Goal: Communication & Community: Answer question/provide support

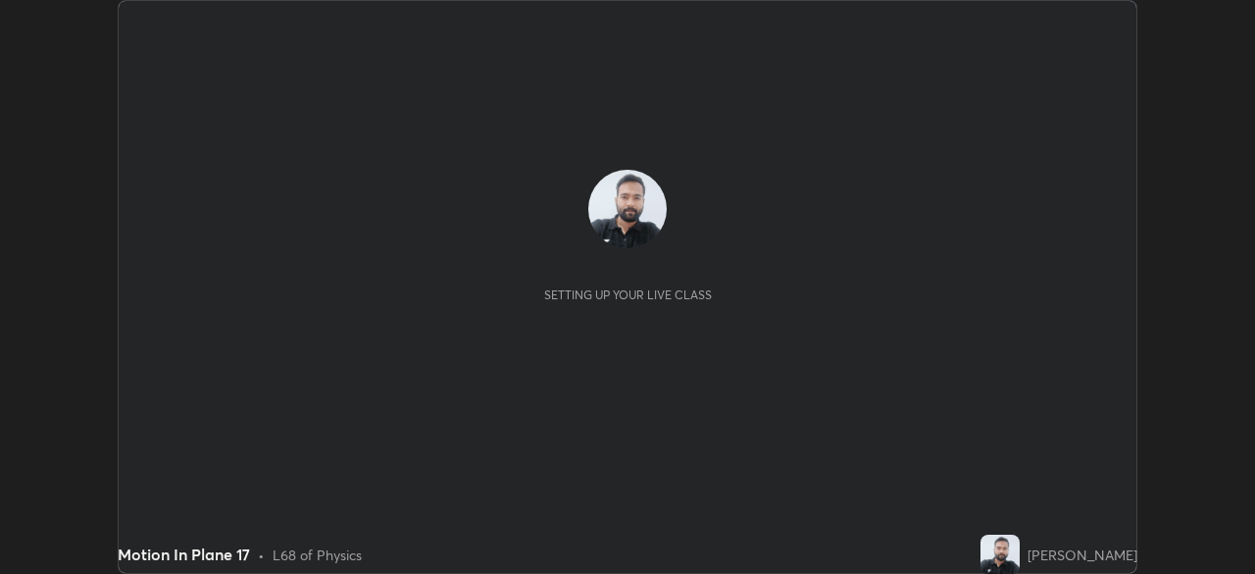
scroll to position [574, 1254]
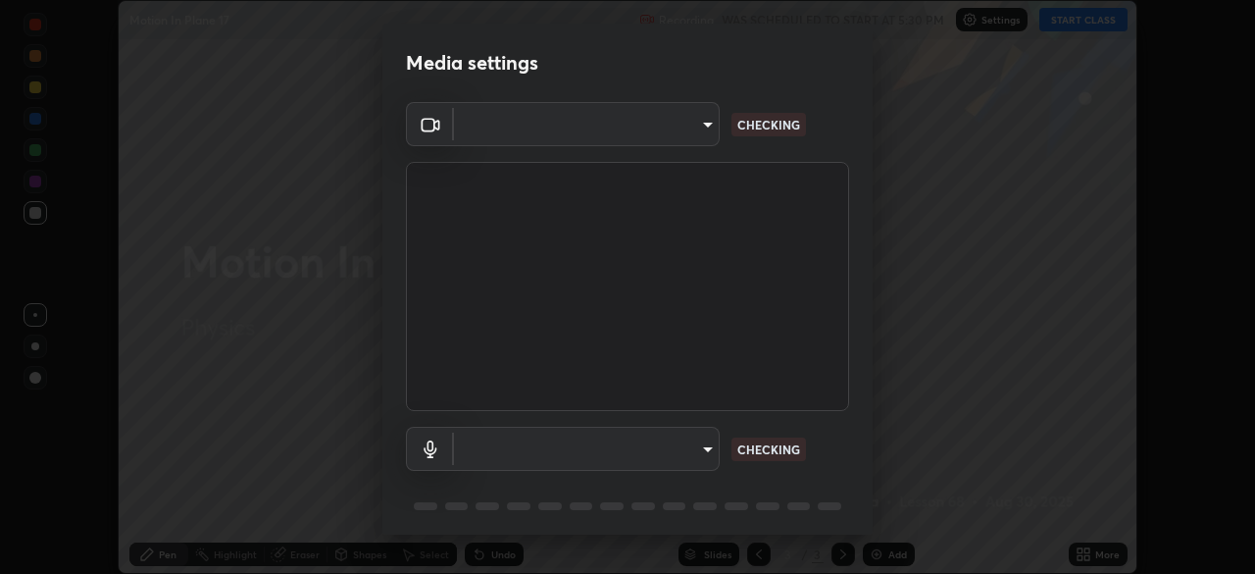
type input "91e77ac2d5f895b7de034188ea114b57184921d1251f25b945ead3daf74f7606"
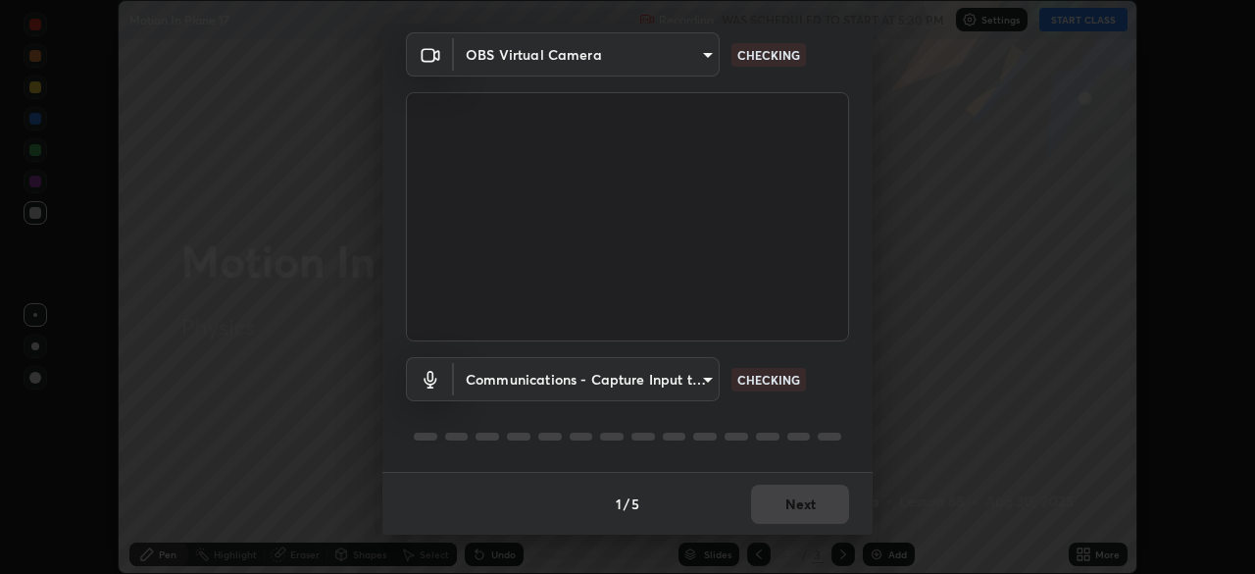
click at [694, 378] on body "Erase all Motion In Plane 17 Recording WAS SCHEDULED TO START AT 5:30 PM Settin…" at bounding box center [627, 287] width 1255 height 574
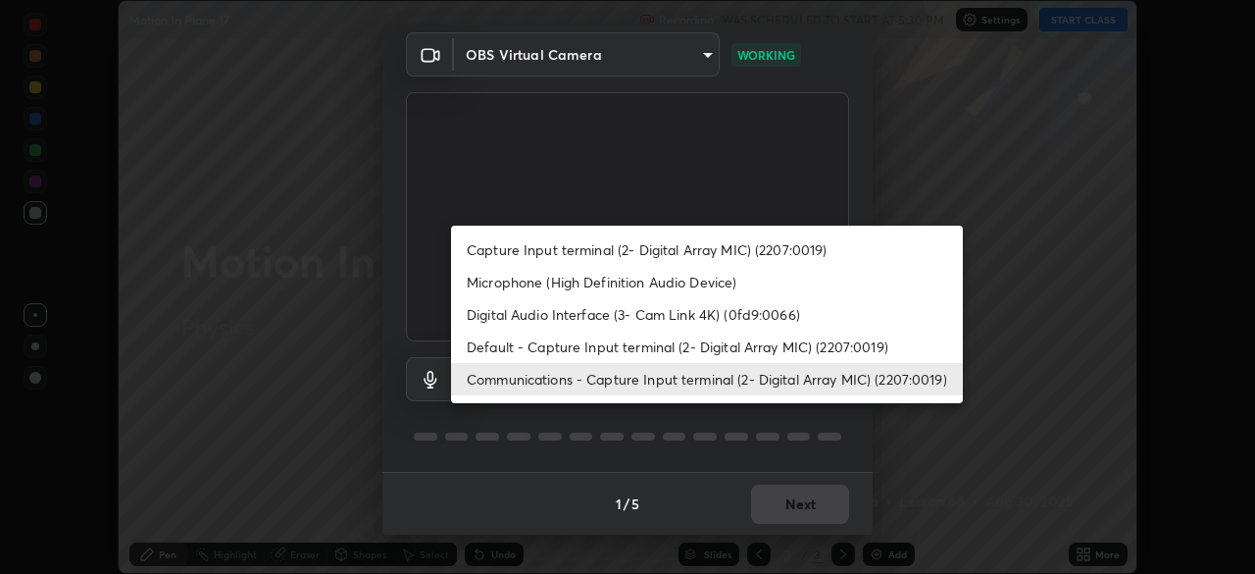
click at [651, 347] on li "Default - Capture Input terminal (2- Digital Array MIC) (2207:0019)" at bounding box center [707, 346] width 512 height 32
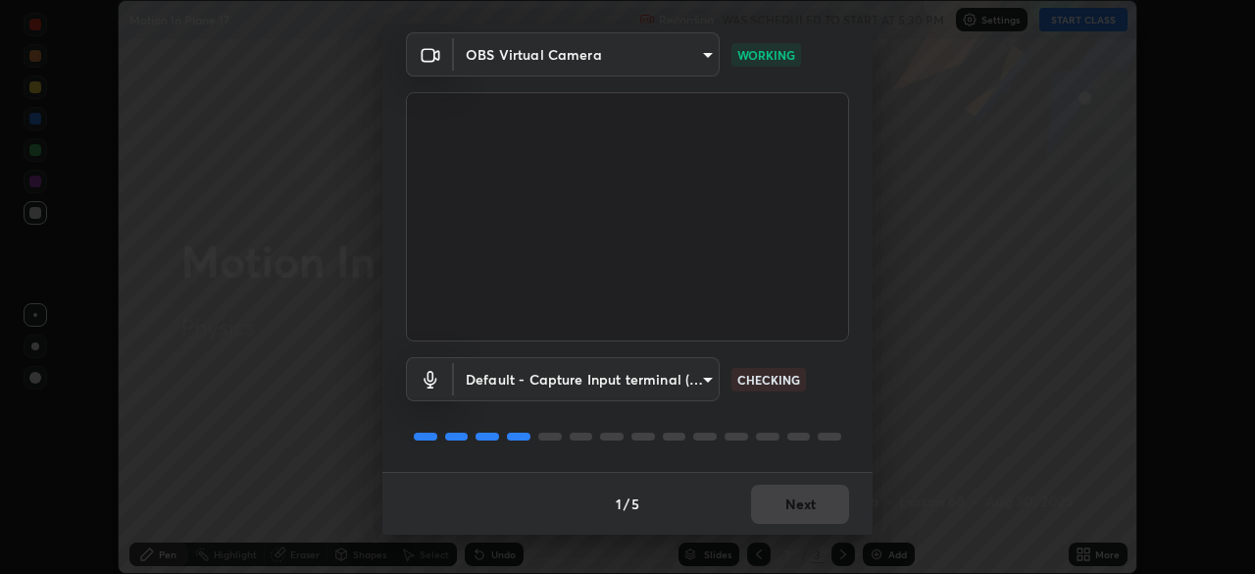
click at [640, 390] on body "Erase all Motion In Plane 17 Recording WAS SCHEDULED TO START AT 5:30 PM Settin…" at bounding box center [627, 287] width 1255 height 574
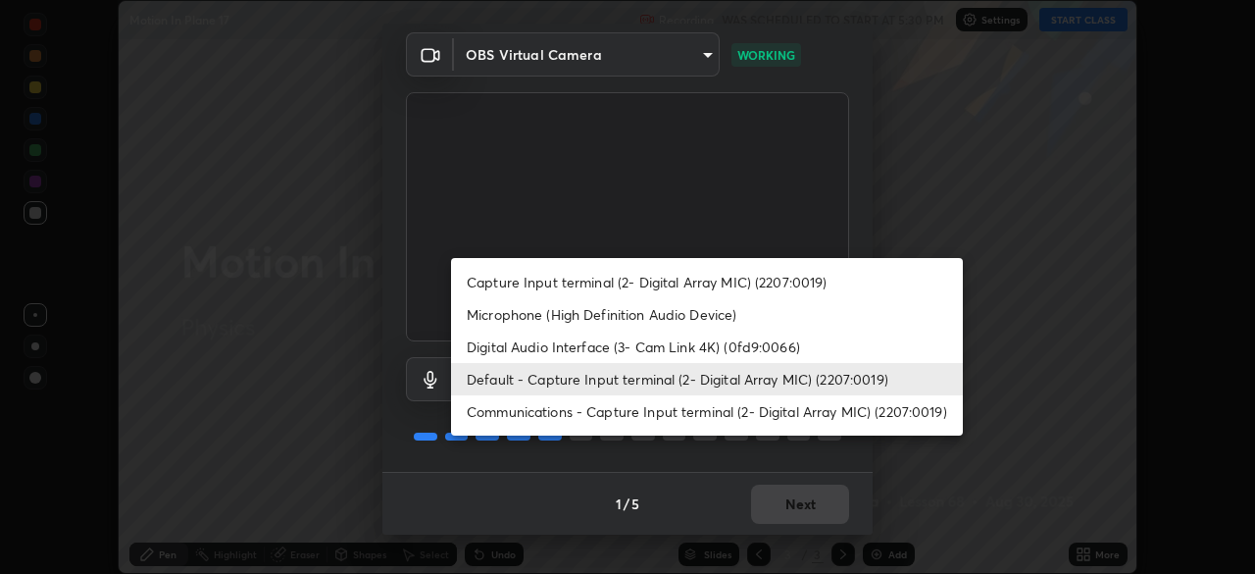
click at [636, 411] on li "Communications - Capture Input terminal (2- Digital Array MIC) (2207:0019)" at bounding box center [707, 411] width 512 height 32
type input "communications"
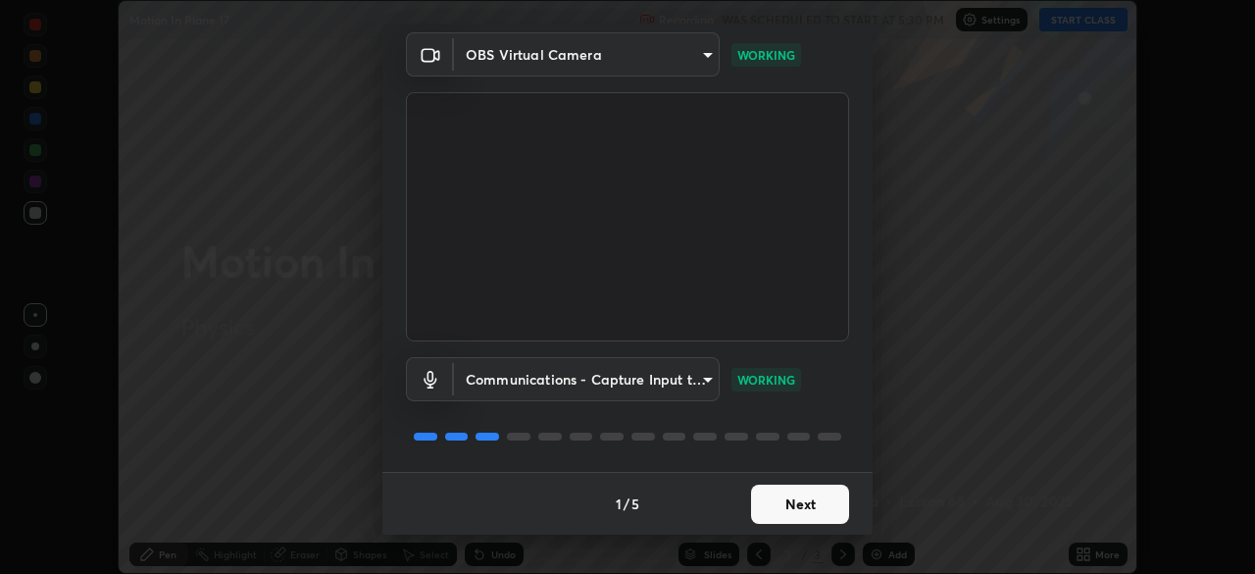
click at [805, 509] on button "Next" at bounding box center [800, 503] width 98 height 39
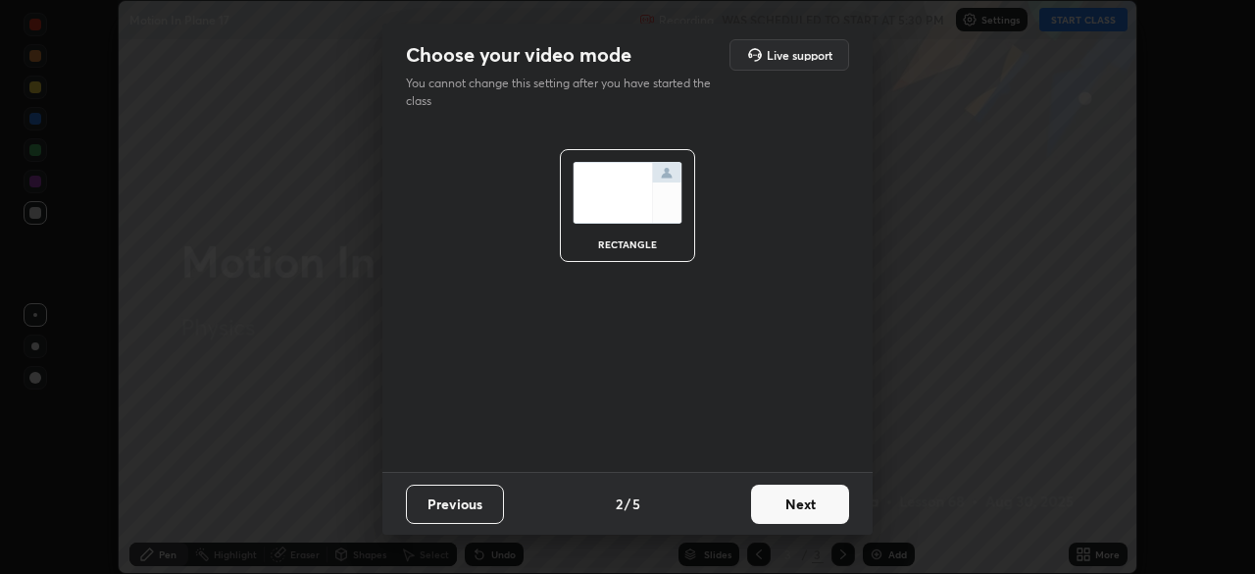
click at [816, 509] on button "Next" at bounding box center [800, 503] width 98 height 39
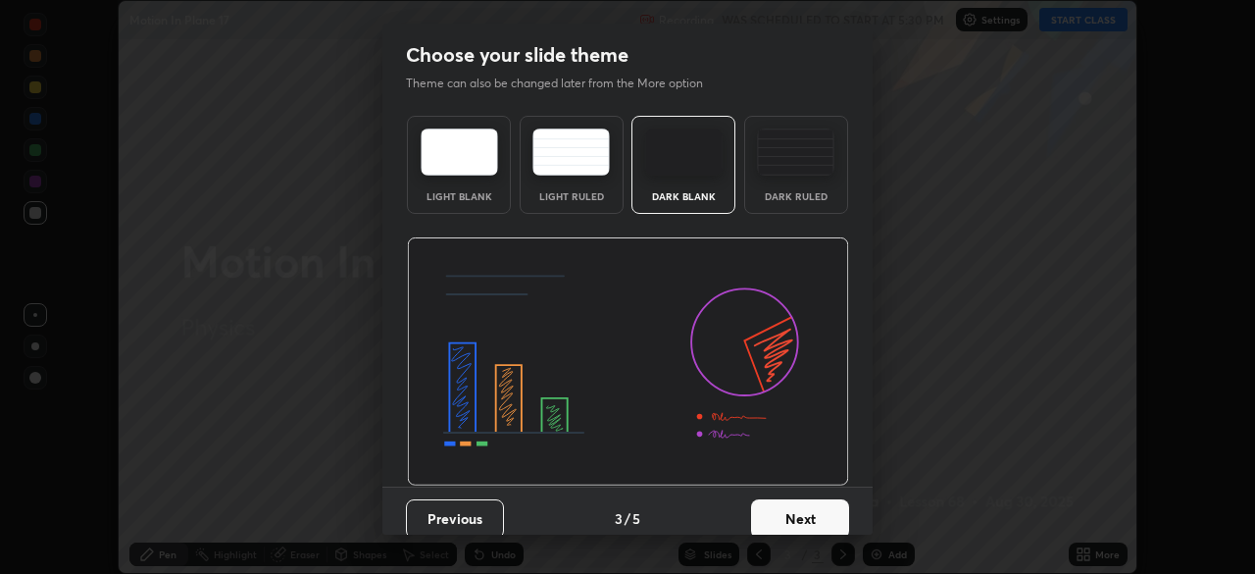
click at [833, 521] on button "Next" at bounding box center [800, 518] width 98 height 39
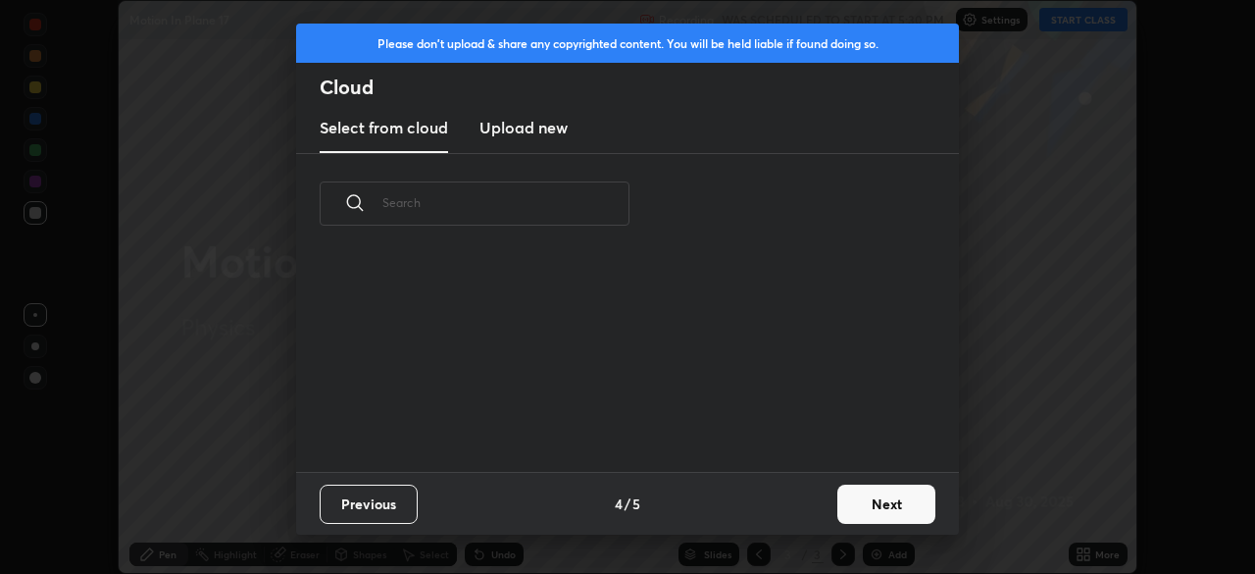
click at [866, 512] on button "Next" at bounding box center [886, 503] width 98 height 39
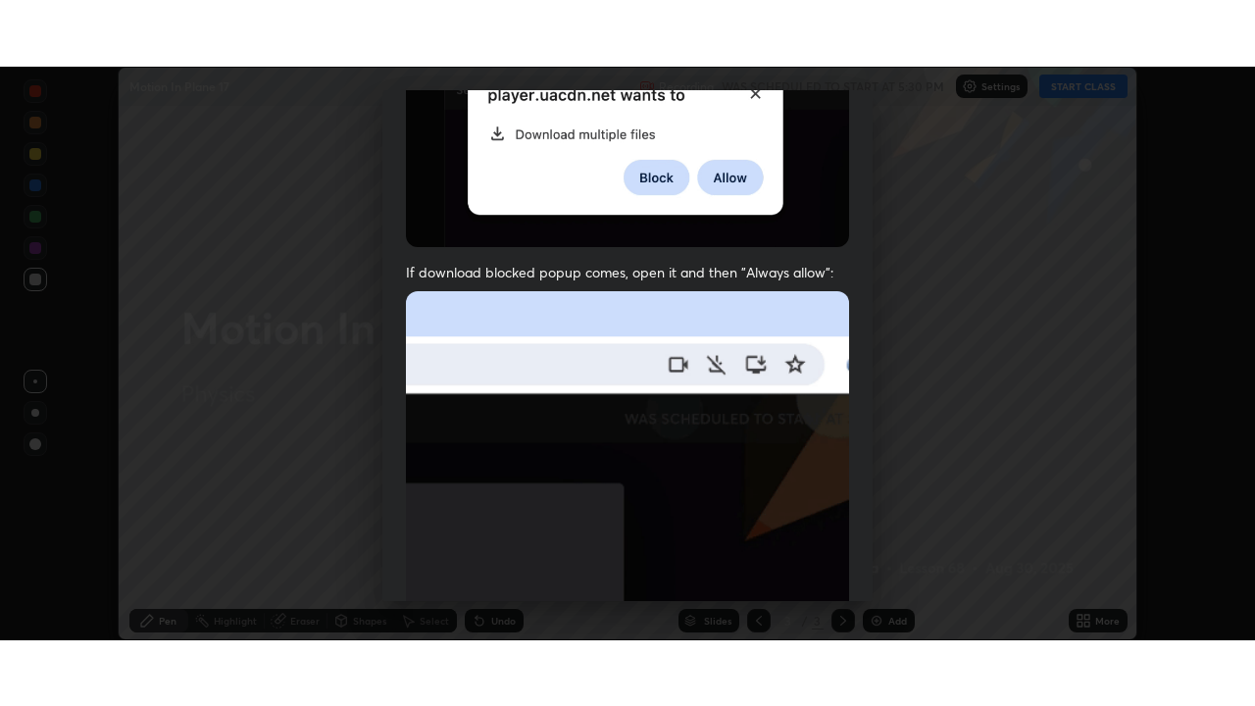
scroll to position [470, 0]
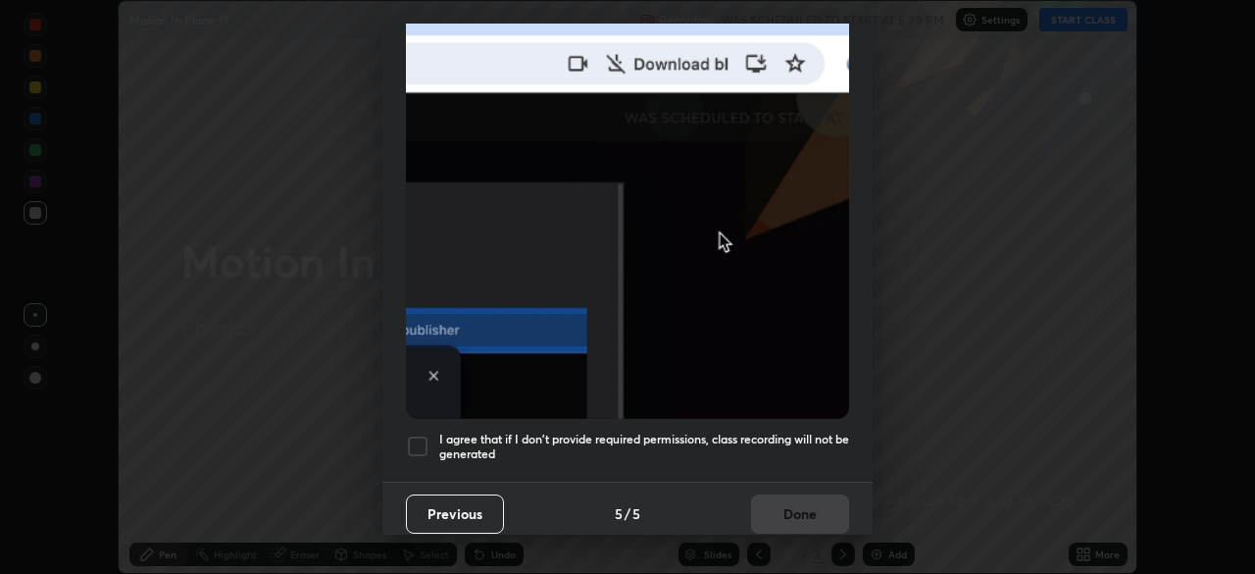
click at [711, 442] on h5 "I agree that if I don't provide required permissions, class recording will not …" at bounding box center [644, 446] width 410 height 30
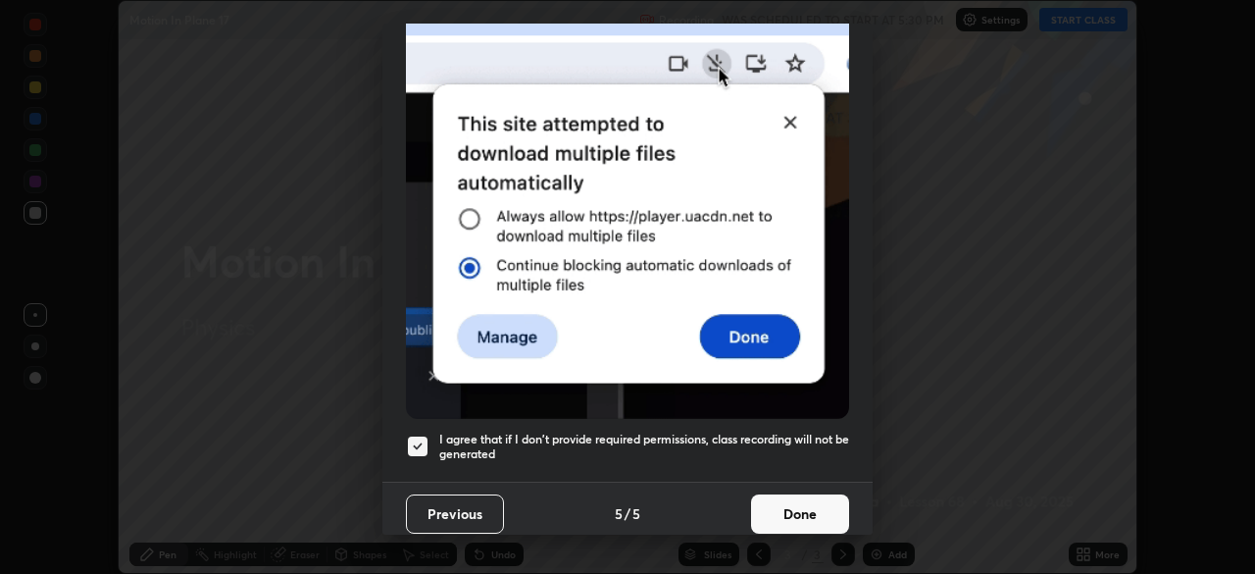
click at [781, 503] on button "Done" at bounding box center [800, 513] width 98 height 39
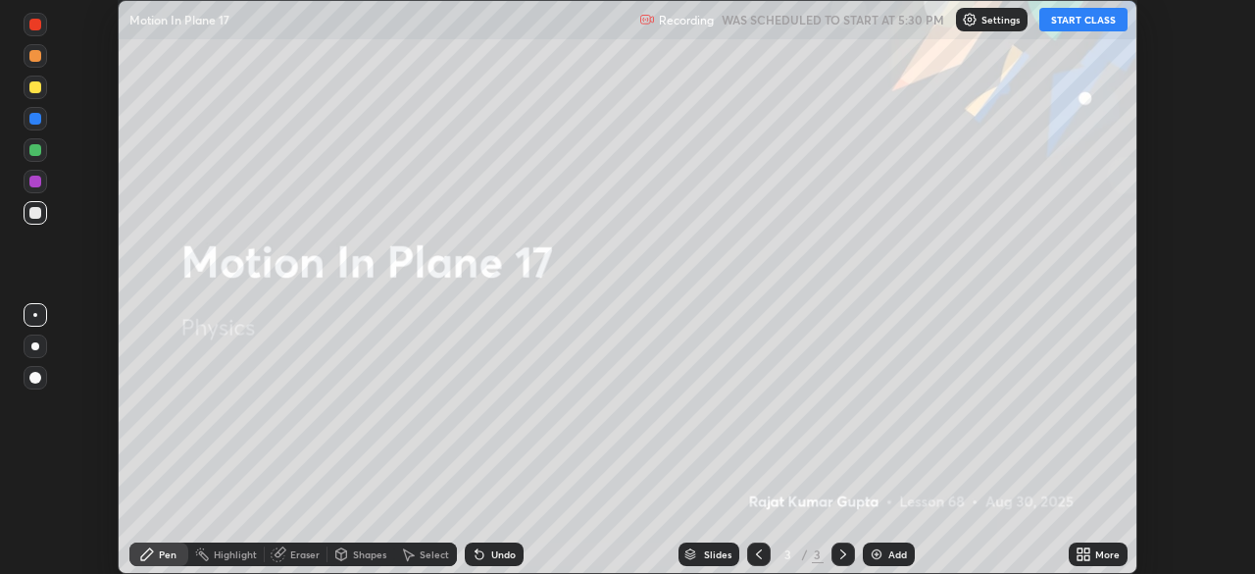
click at [1081, 18] on button "START CLASS" at bounding box center [1083, 20] width 88 height 24
click at [1084, 555] on icon at bounding box center [1084, 554] width 16 height 16
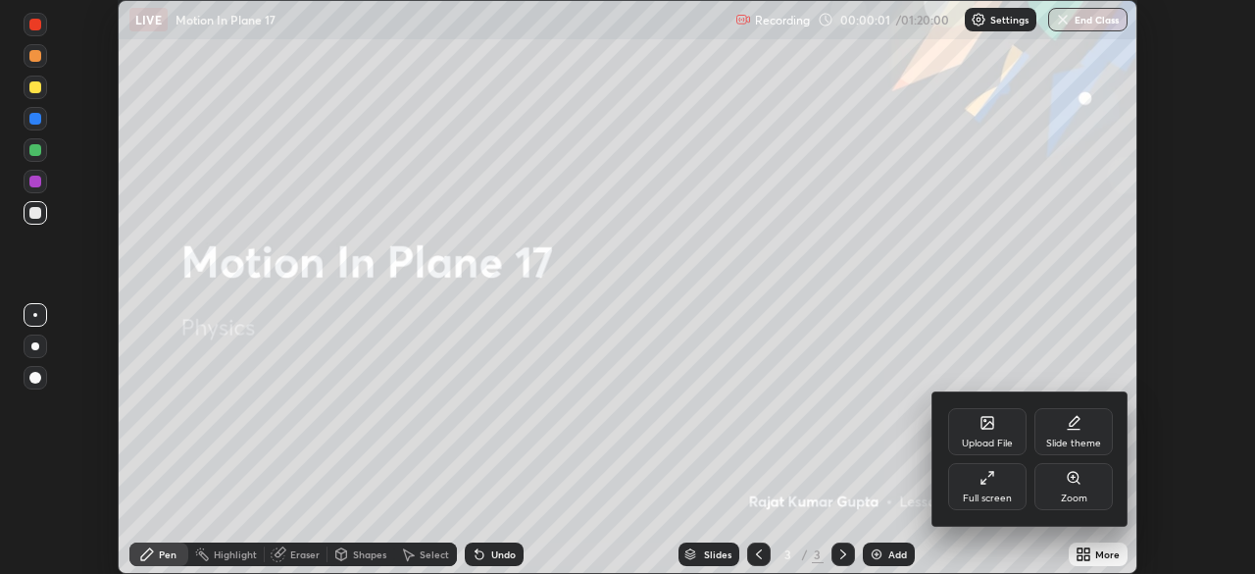
click at [990, 496] on div "Full screen" at bounding box center [987, 498] width 49 height 10
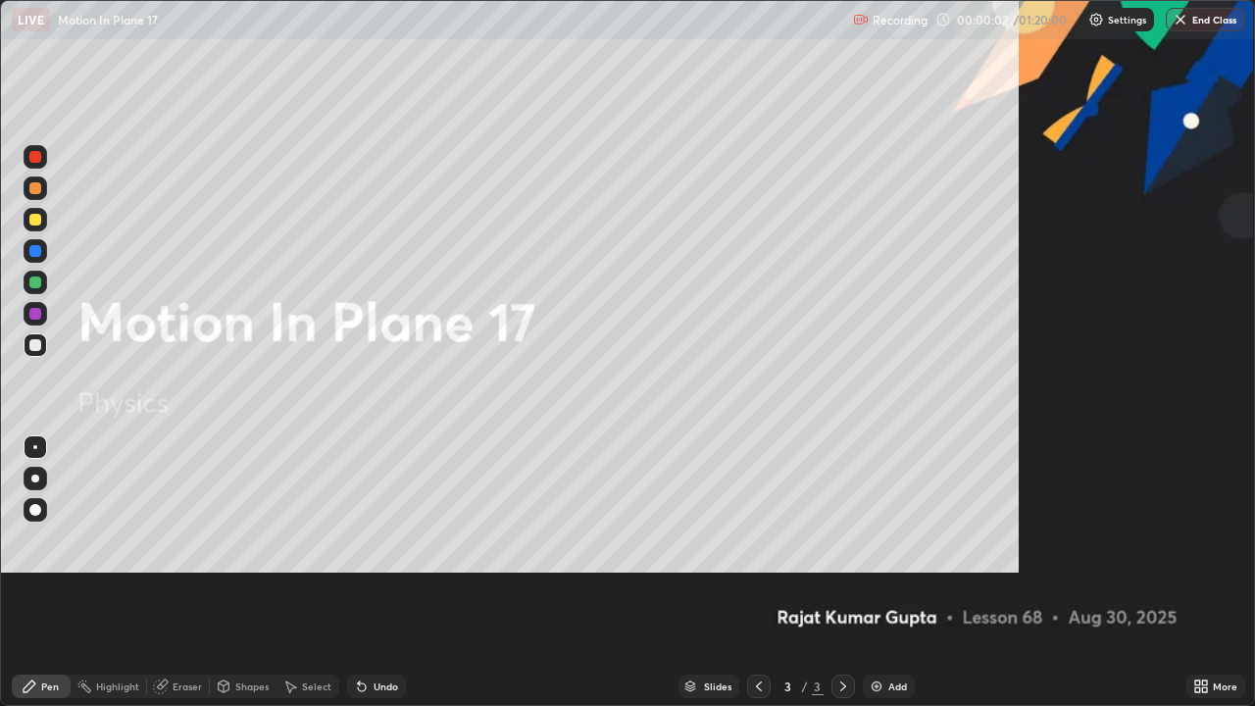
scroll to position [706, 1255]
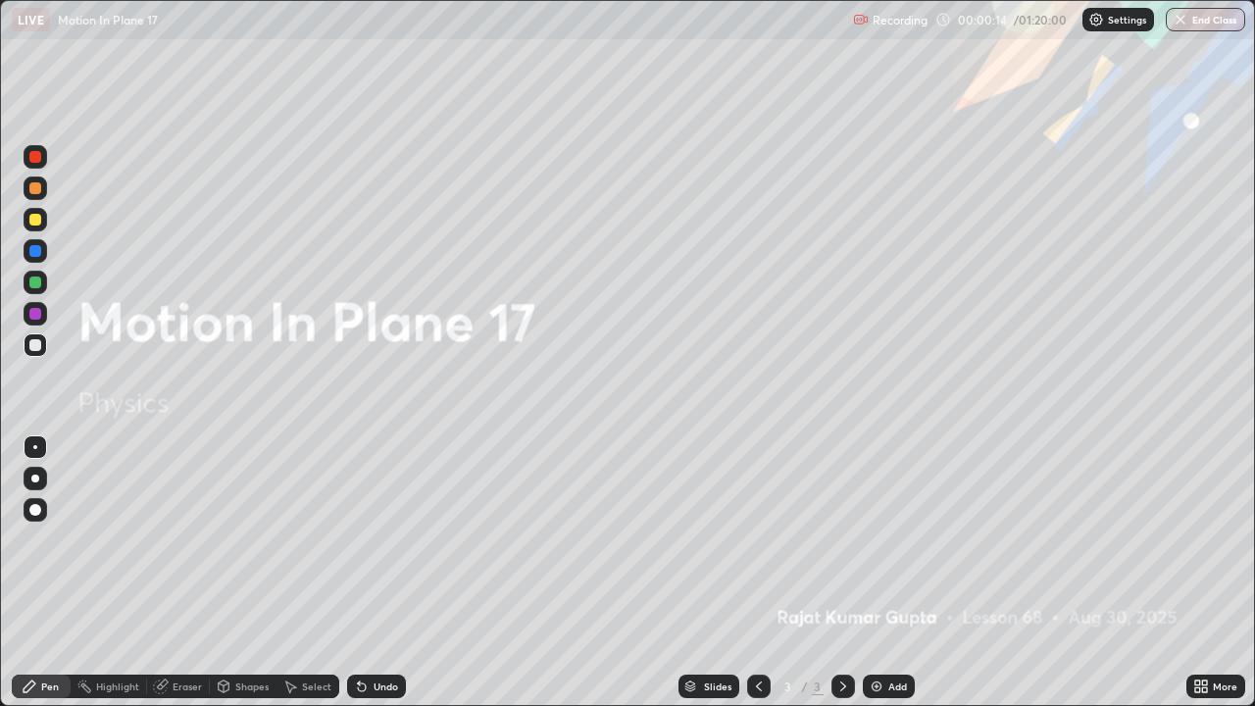
click at [891, 573] on div "Add" at bounding box center [897, 686] width 19 height 10
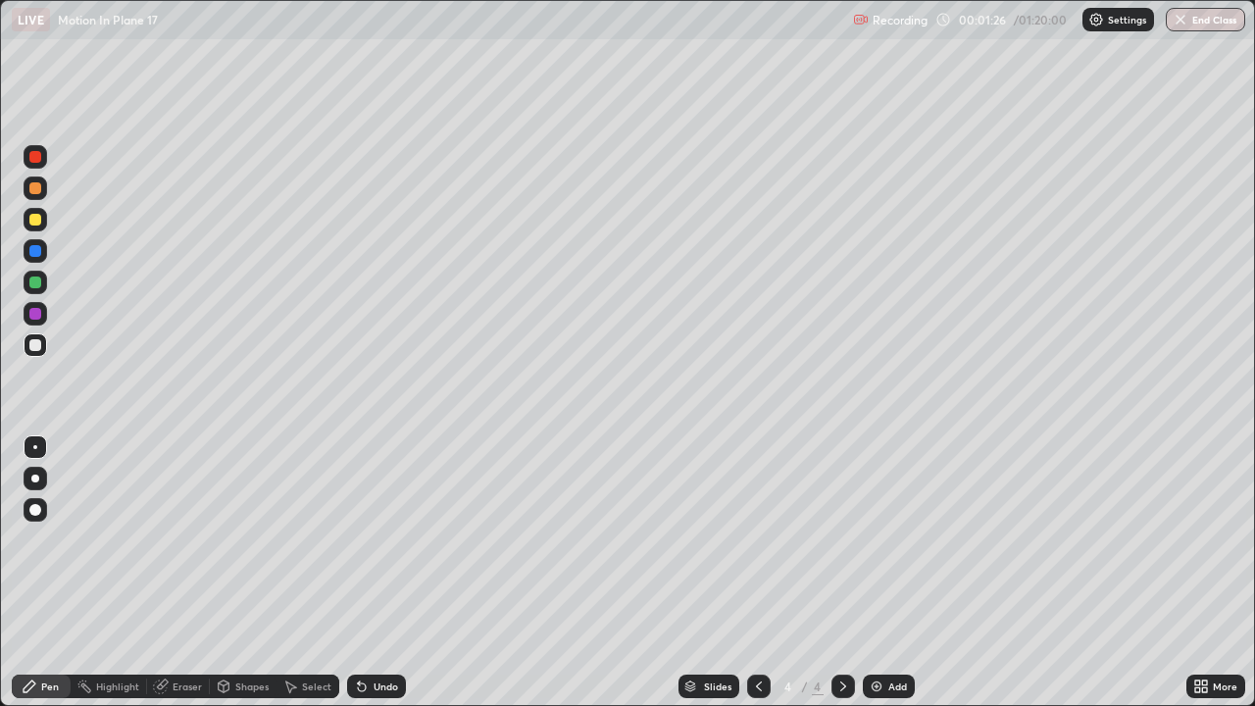
click at [40, 573] on div "Pen" at bounding box center [41, 687] width 59 height 24
click at [32, 509] on div at bounding box center [35, 510] width 12 height 12
click at [35, 346] on div at bounding box center [35, 345] width 12 height 12
click at [36, 345] on div at bounding box center [35, 345] width 12 height 12
click at [36, 252] on div at bounding box center [35, 251] width 12 height 12
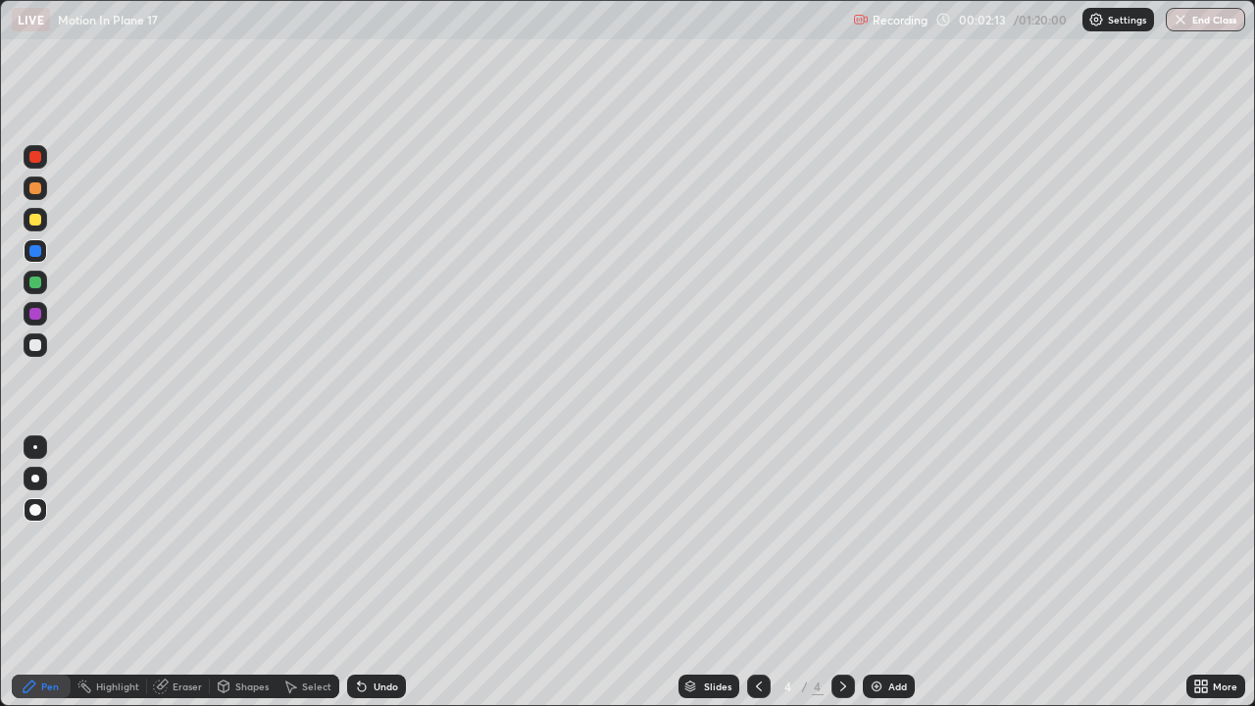
click at [41, 352] on div at bounding box center [36, 345] width 24 height 24
click at [33, 224] on div at bounding box center [35, 220] width 12 height 12
click at [367, 573] on div "Undo" at bounding box center [376, 687] width 59 height 24
click at [370, 573] on div "Undo" at bounding box center [376, 687] width 59 height 24
click at [369, 573] on div "Undo" at bounding box center [376, 687] width 59 height 24
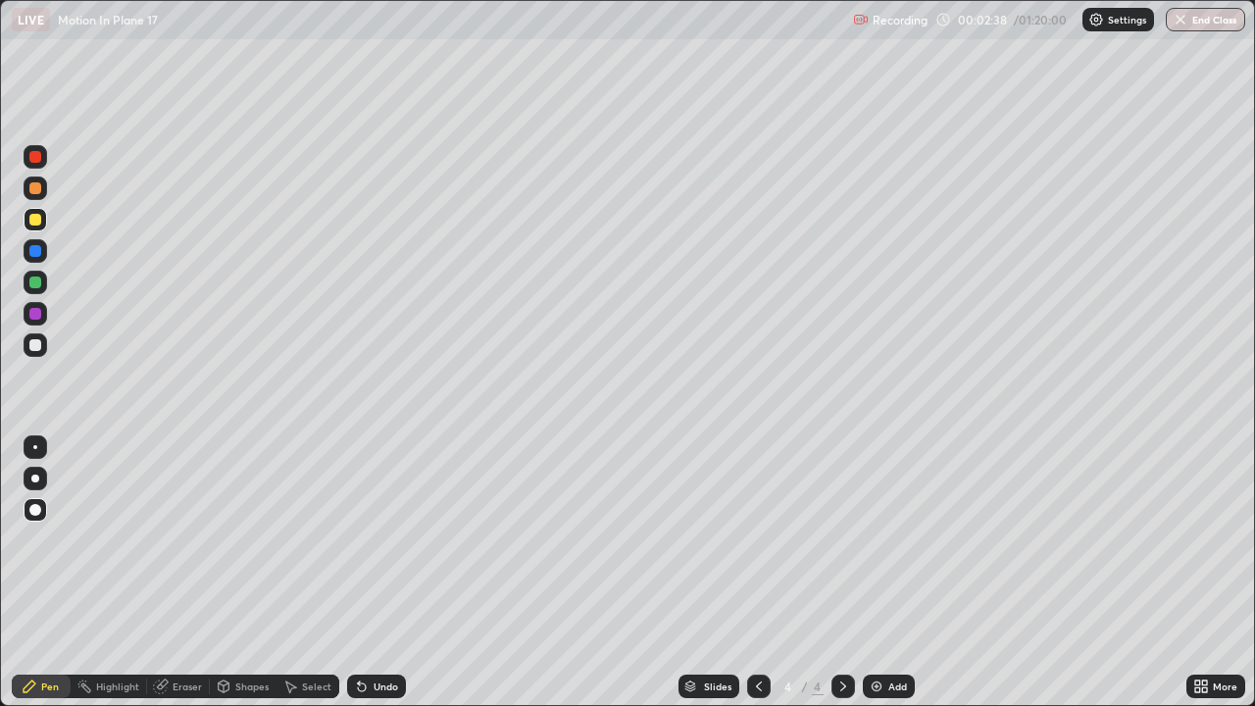
click at [367, 573] on div "Undo" at bounding box center [376, 687] width 59 height 24
click at [370, 573] on div "Undo" at bounding box center [376, 687] width 59 height 24
click at [374, 573] on div "Undo" at bounding box center [386, 686] width 25 height 10
click at [371, 573] on div "Undo" at bounding box center [376, 687] width 59 height 24
click at [378, 573] on div "Undo" at bounding box center [376, 687] width 59 height 24
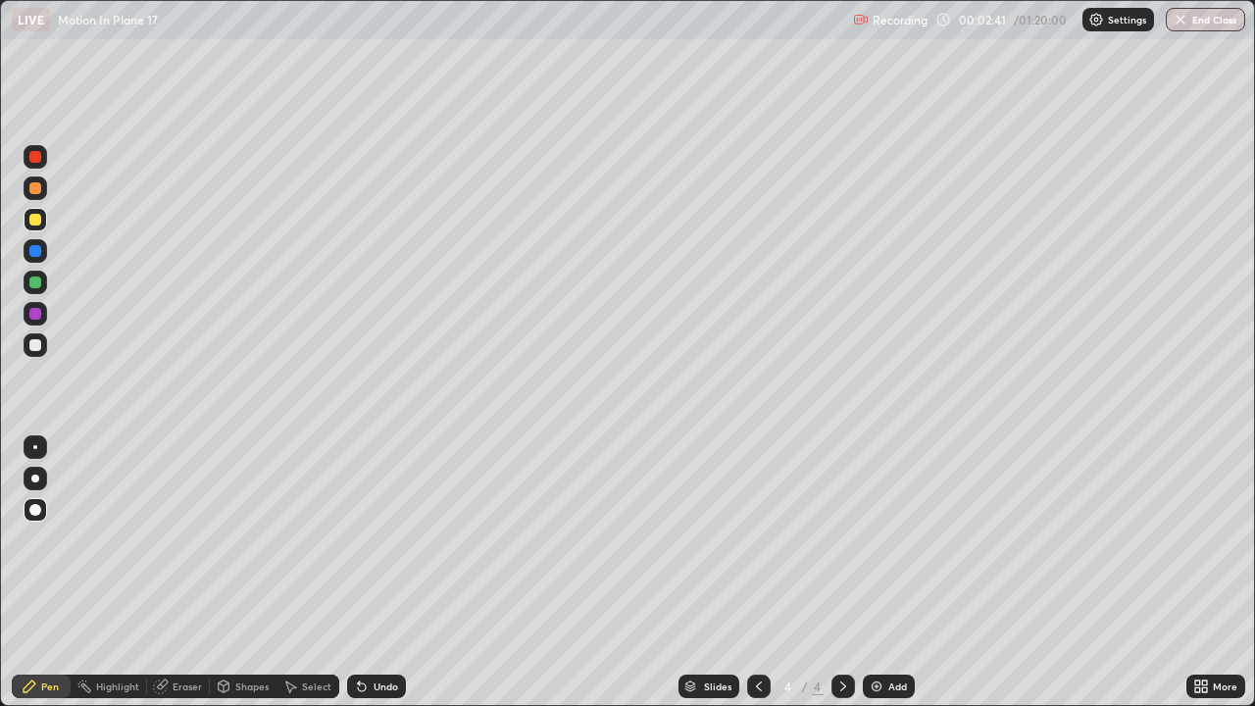
click at [379, 573] on div "Undo" at bounding box center [386, 686] width 25 height 10
click at [379, 573] on div "Undo" at bounding box center [376, 687] width 59 height 24
click at [378, 573] on div "Undo" at bounding box center [376, 687] width 59 height 24
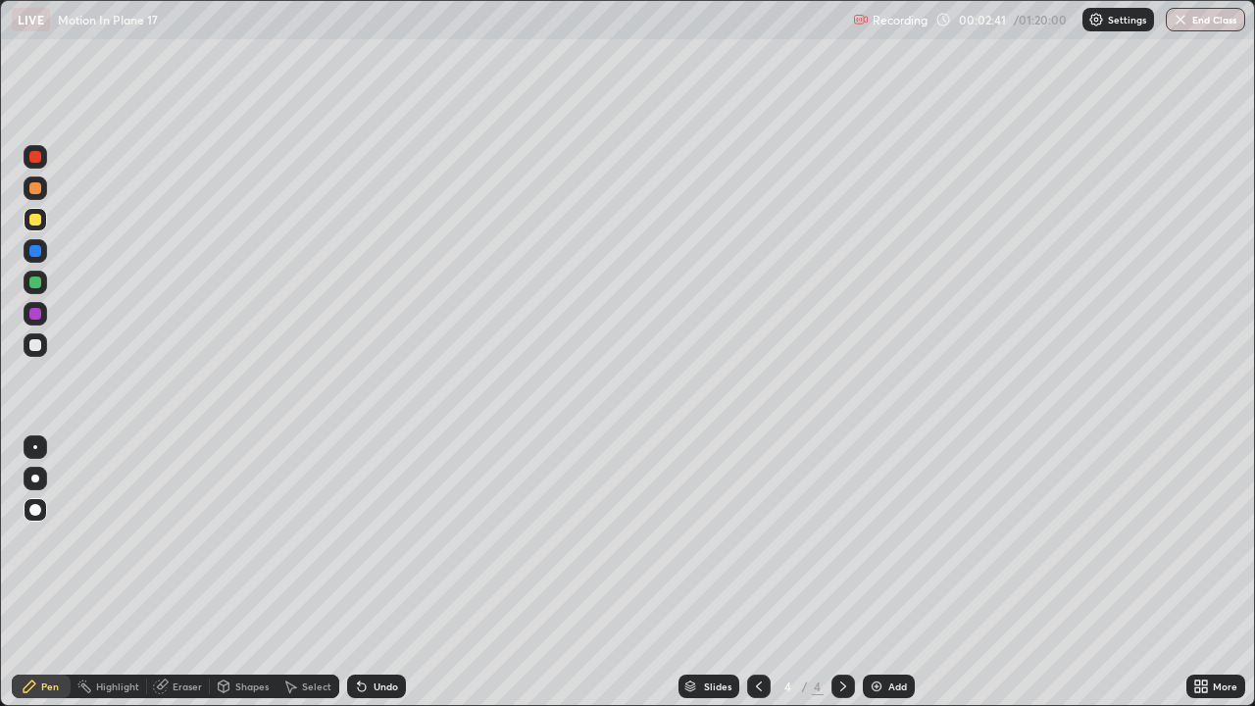
click at [378, 573] on div "Undo" at bounding box center [376, 687] width 59 height 24
click at [378, 573] on div "Undo" at bounding box center [386, 686] width 25 height 10
click at [375, 573] on div "Undo" at bounding box center [386, 686] width 25 height 10
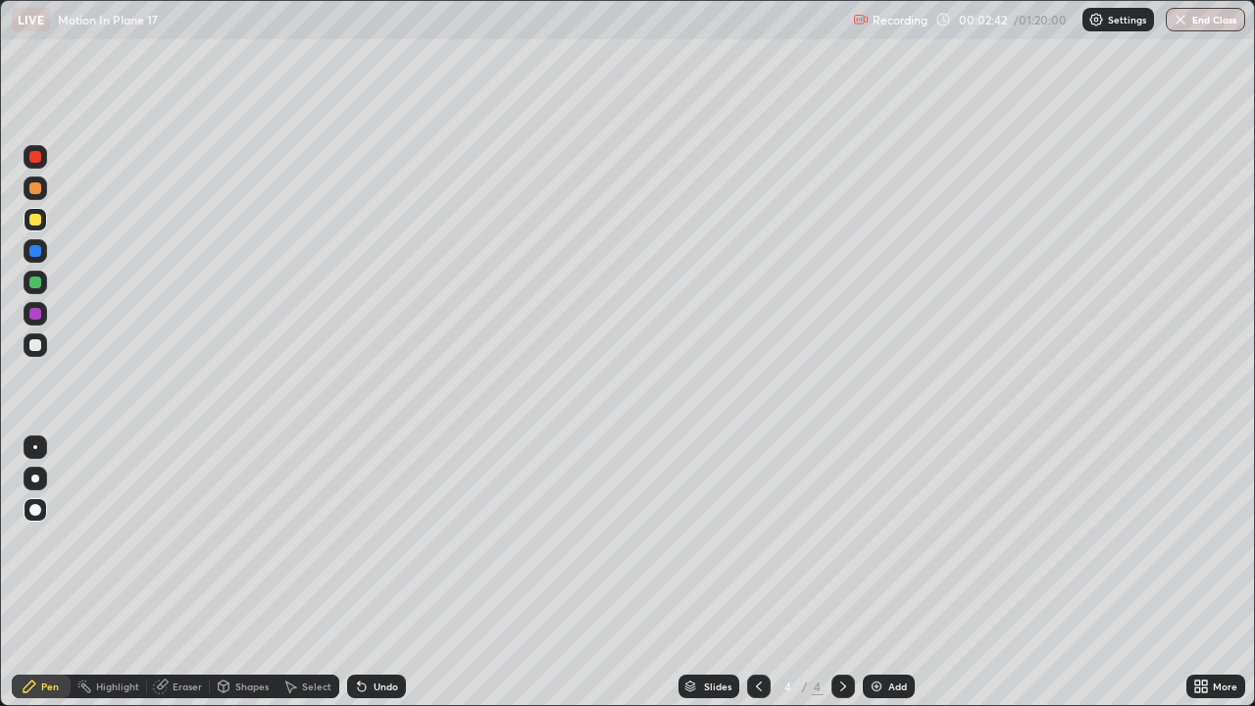
click at [377, 573] on div "Undo" at bounding box center [386, 686] width 25 height 10
click at [378, 573] on div "Undo" at bounding box center [386, 686] width 25 height 10
click at [377, 573] on div "Undo" at bounding box center [386, 686] width 25 height 10
click at [49, 573] on div "Pen" at bounding box center [50, 686] width 18 height 10
click at [36, 345] on div at bounding box center [35, 345] width 12 height 12
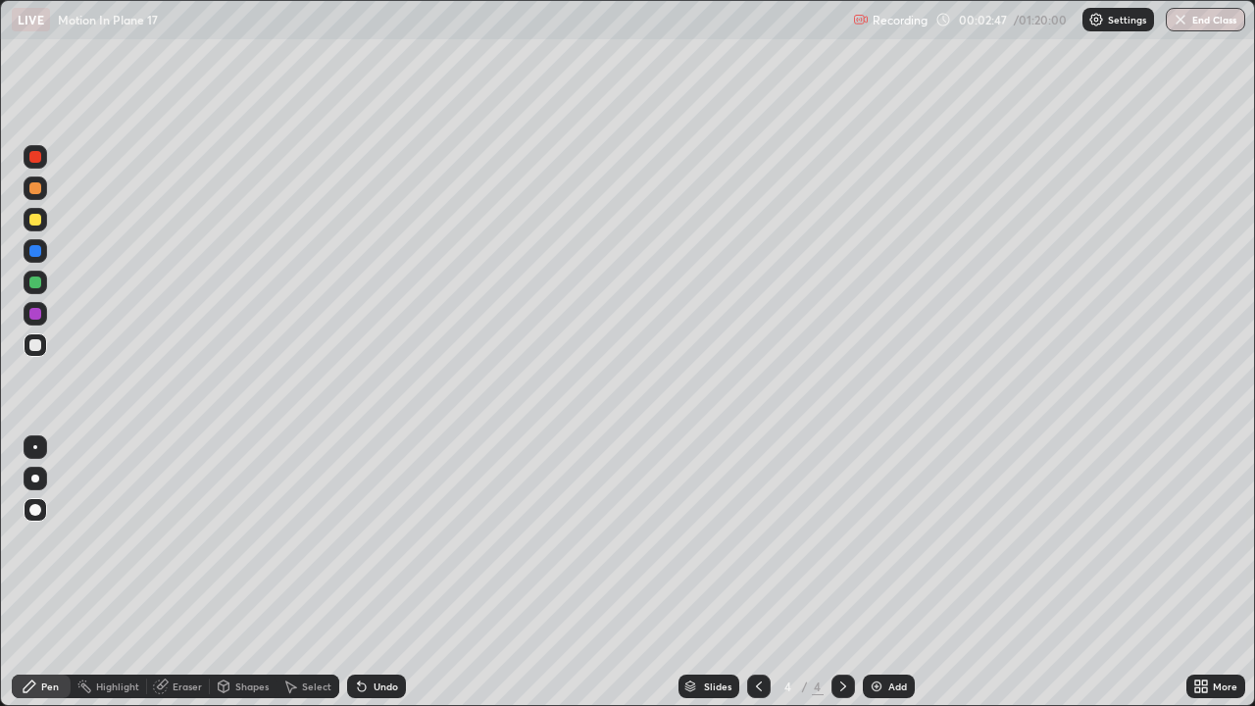
click at [35, 286] on div at bounding box center [35, 283] width 12 height 12
click at [35, 253] on div at bounding box center [35, 251] width 12 height 12
click at [313, 573] on div "Select" at bounding box center [316, 686] width 29 height 10
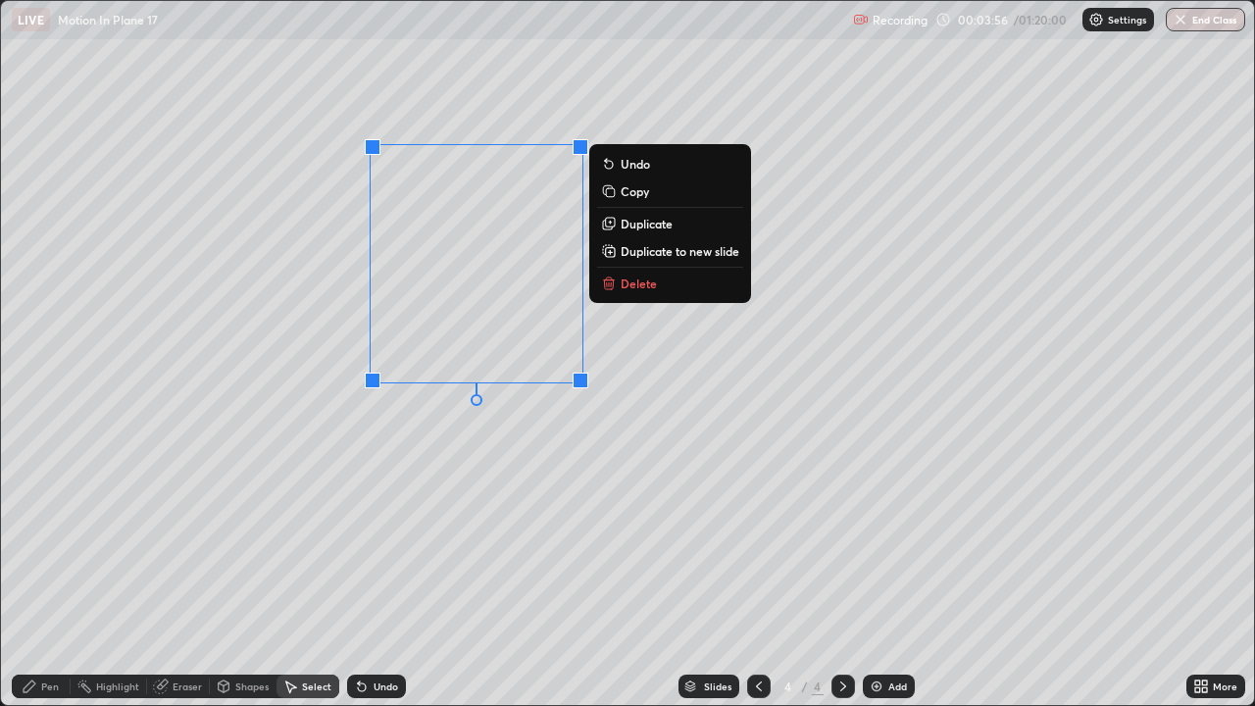
click at [49, 573] on div "Pen" at bounding box center [50, 686] width 18 height 10
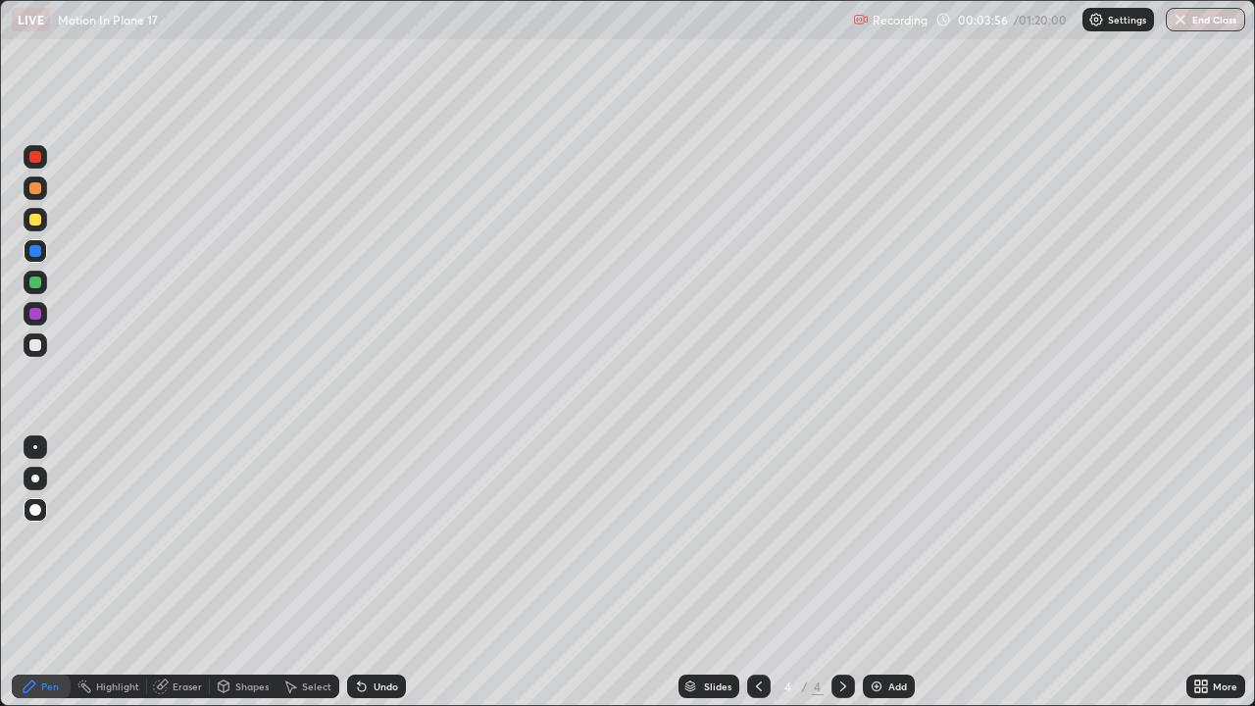
click at [43, 348] on div at bounding box center [36, 345] width 24 height 24
click at [378, 573] on div "Undo" at bounding box center [376, 687] width 59 height 24
click at [377, 573] on div "Undo" at bounding box center [386, 686] width 25 height 10
click at [378, 573] on div "Undo" at bounding box center [386, 686] width 25 height 10
click at [35, 315] on div at bounding box center [35, 314] width 12 height 12
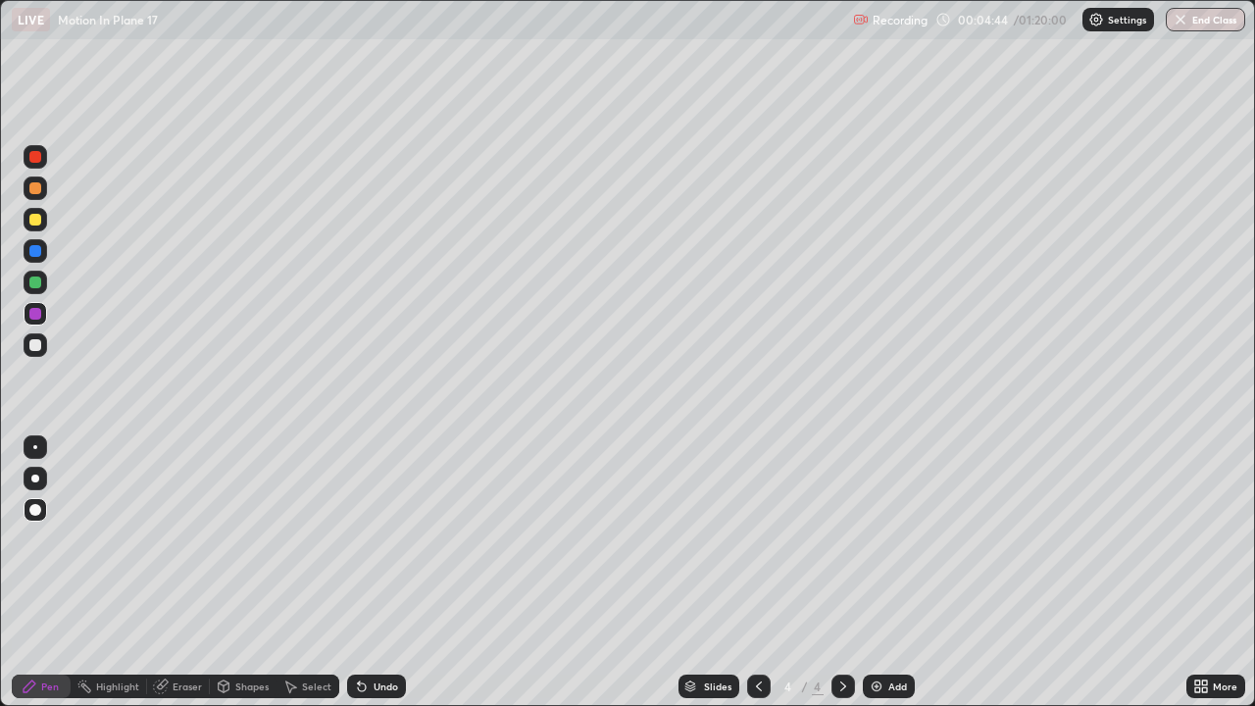
click at [368, 573] on div "Undo" at bounding box center [376, 687] width 59 height 24
click at [375, 573] on div "Undo" at bounding box center [386, 686] width 25 height 10
click at [374, 573] on div "Undo" at bounding box center [386, 686] width 25 height 10
click at [378, 573] on div "Undo" at bounding box center [386, 686] width 25 height 10
click at [378, 573] on div "Undo" at bounding box center [376, 687] width 59 height 24
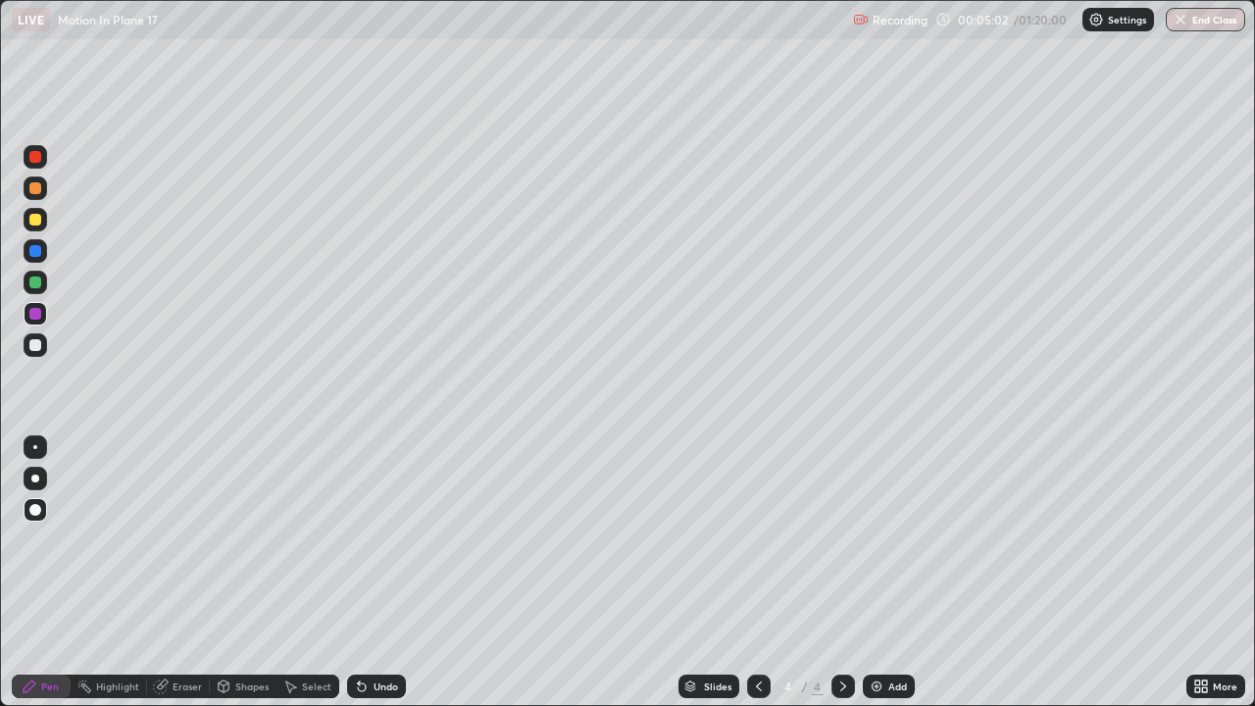
click at [376, 573] on div "Undo" at bounding box center [376, 687] width 59 height 24
click at [374, 573] on div "Undo" at bounding box center [386, 686] width 25 height 10
click at [358, 573] on icon at bounding box center [359, 682] width 2 height 2
click at [34, 349] on div at bounding box center [35, 345] width 12 height 12
click at [389, 573] on div "Undo" at bounding box center [386, 686] width 25 height 10
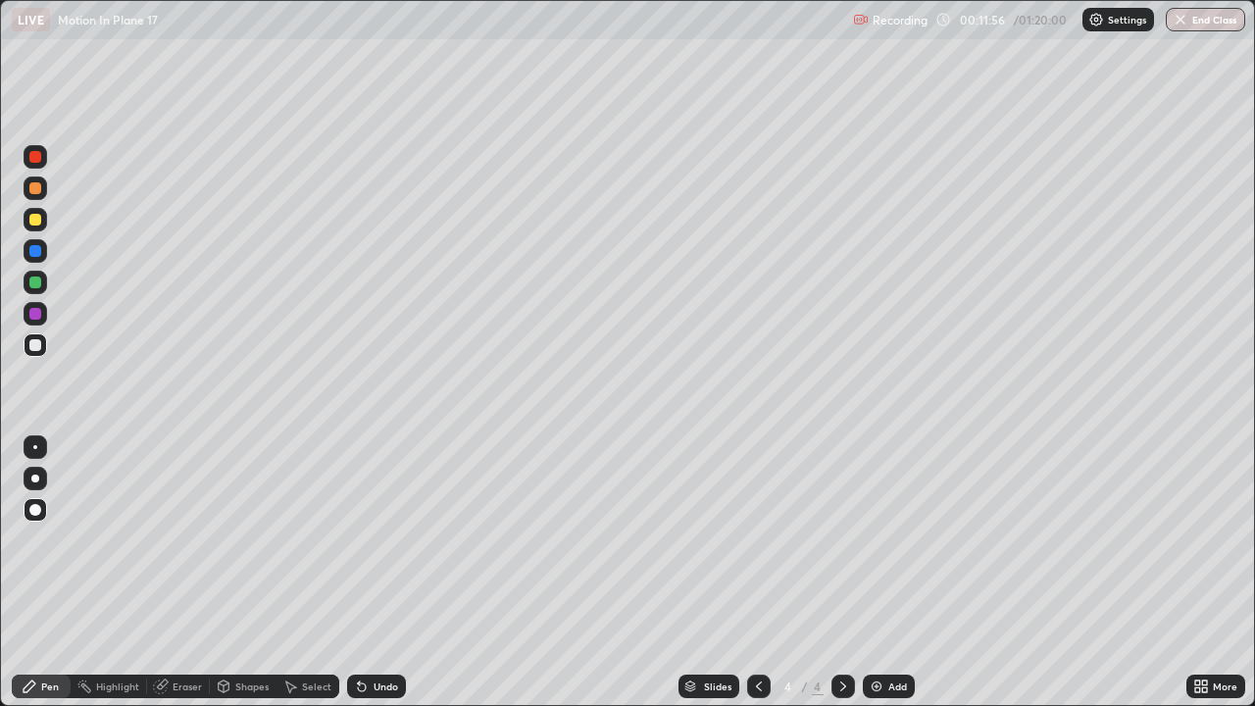
click at [841, 573] on icon at bounding box center [843, 687] width 16 height 16
click at [890, 573] on div "Add" at bounding box center [889, 687] width 52 height 24
click at [38, 573] on div "Pen" at bounding box center [41, 687] width 59 height 24
click at [36, 573] on div "Pen" at bounding box center [41, 686] width 59 height 39
click at [39, 573] on div "Pen" at bounding box center [41, 687] width 59 height 24
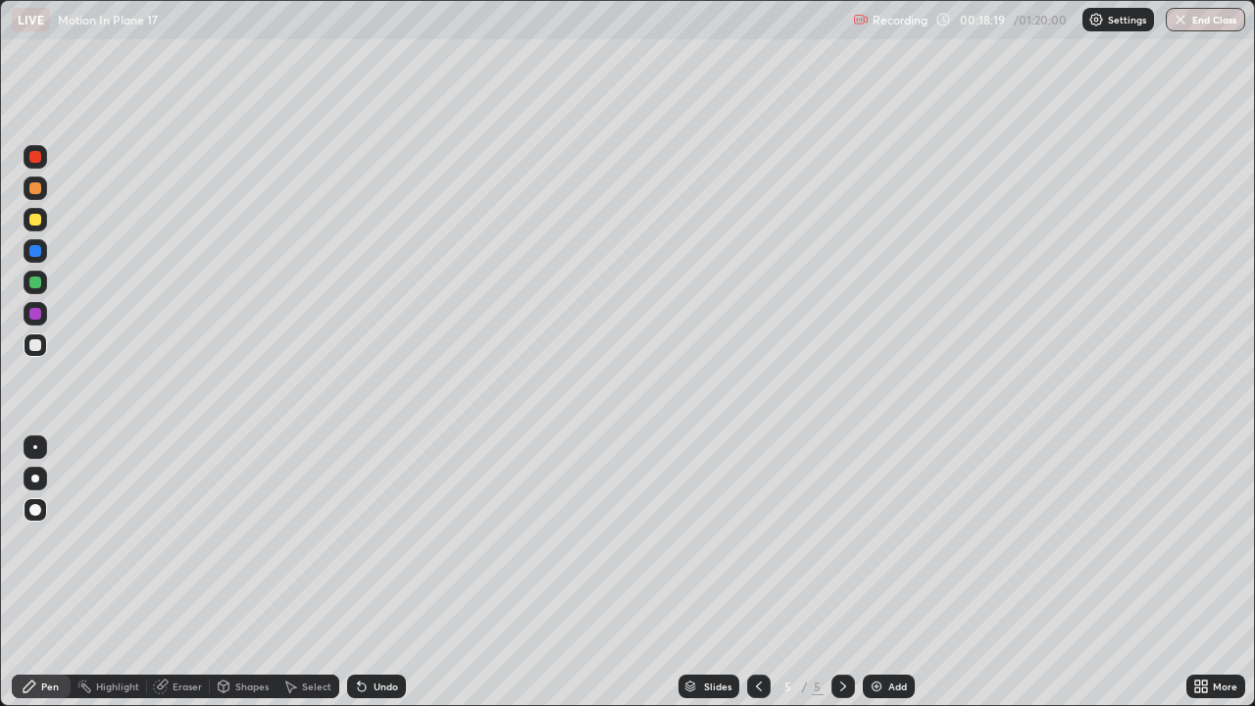
click at [383, 573] on div "Undo" at bounding box center [376, 687] width 59 height 24
click at [380, 573] on div "Undo" at bounding box center [376, 687] width 59 height 24
click at [381, 573] on div "Undo" at bounding box center [376, 687] width 59 height 24
click at [378, 573] on div "Undo" at bounding box center [376, 687] width 59 height 24
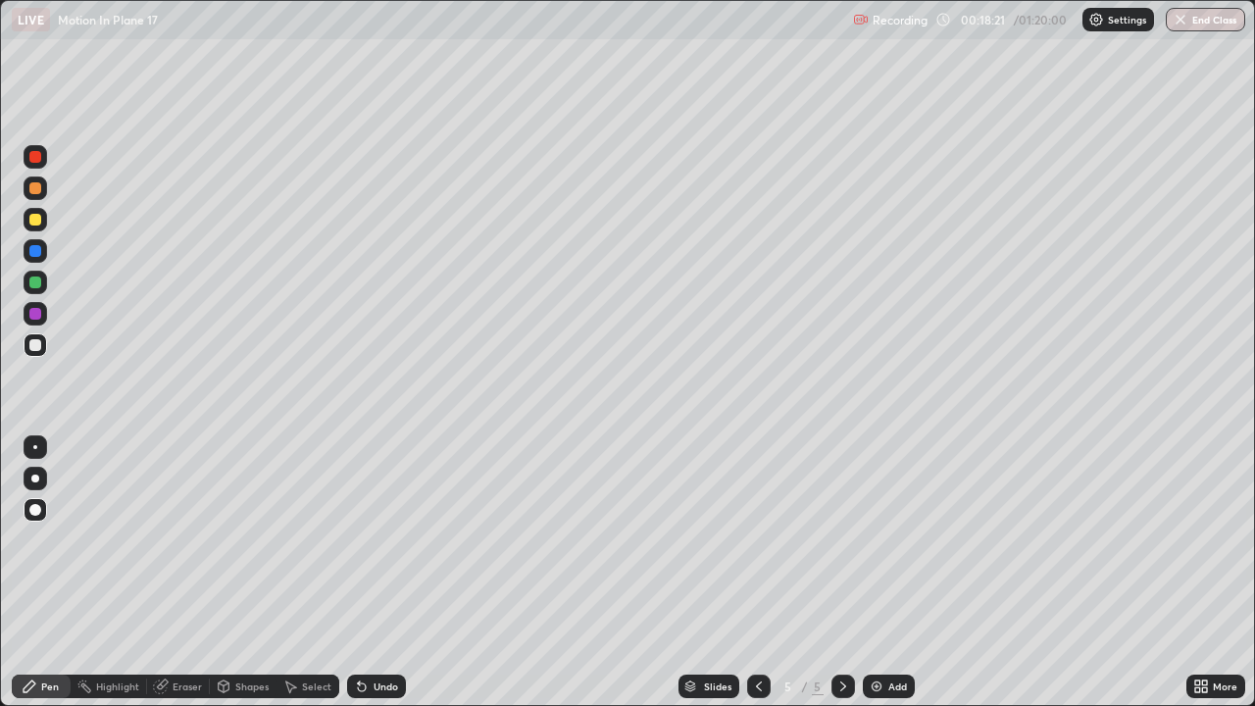
click at [379, 573] on div "Undo" at bounding box center [376, 687] width 59 height 24
click at [378, 573] on div "Undo" at bounding box center [376, 687] width 59 height 24
click at [379, 573] on div "Undo" at bounding box center [376, 687] width 59 height 24
click at [378, 573] on div "Undo" at bounding box center [376, 687] width 59 height 24
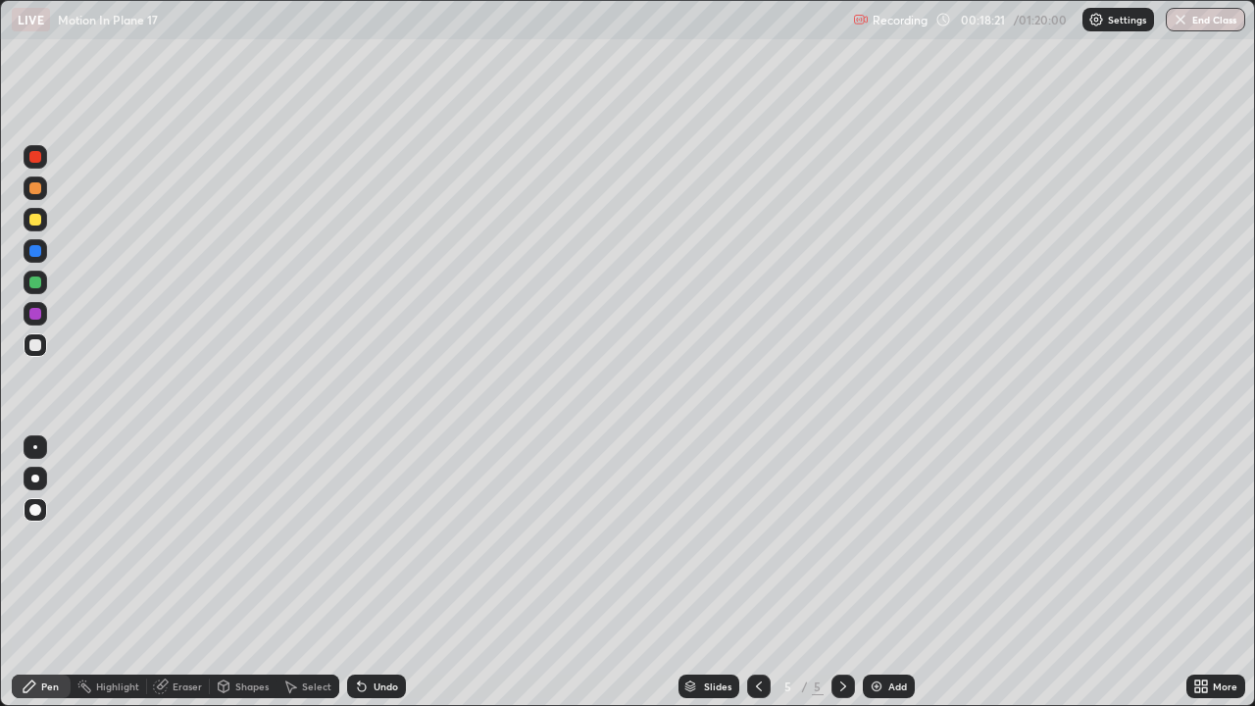
click at [378, 573] on div "Undo" at bounding box center [376, 687] width 59 height 24
click at [377, 573] on div "Undo" at bounding box center [376, 687] width 59 height 24
click at [376, 573] on div "Undo" at bounding box center [376, 687] width 59 height 24
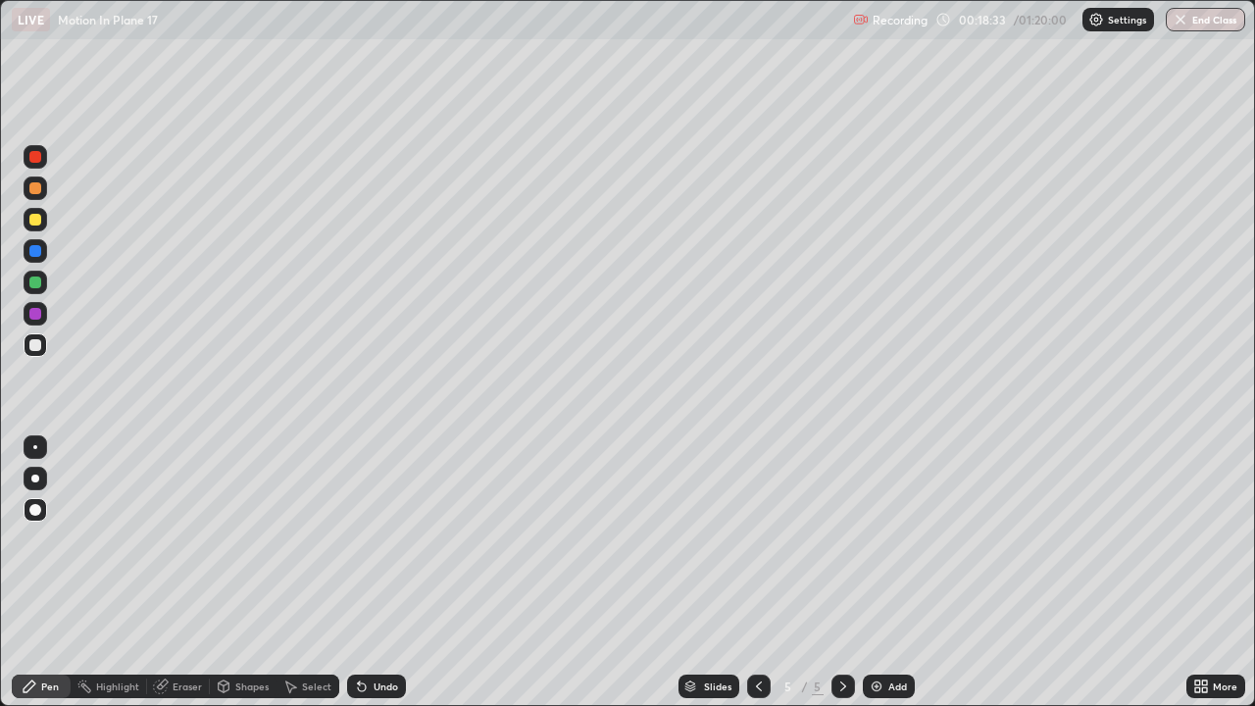
click at [174, 573] on div "Eraser" at bounding box center [187, 686] width 29 height 10
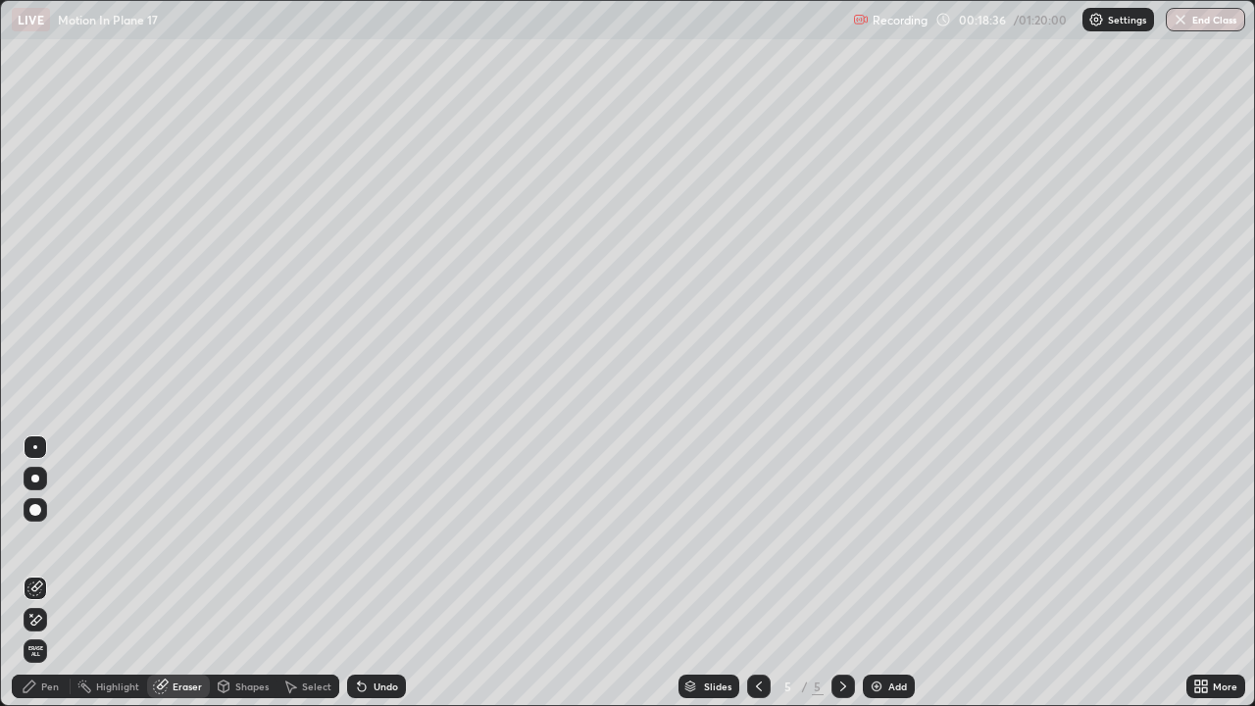
click at [50, 573] on div "Pen" at bounding box center [50, 686] width 18 height 10
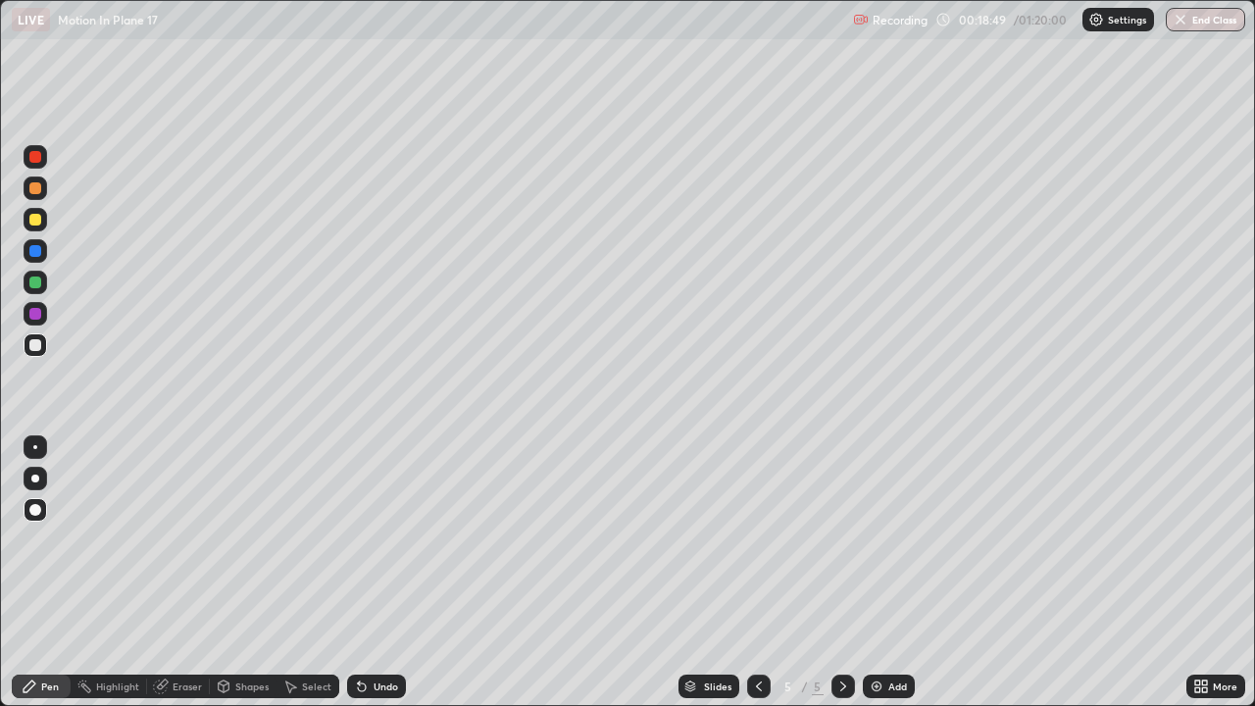
click at [363, 573] on div "Undo" at bounding box center [376, 687] width 59 height 24
click at [727, 573] on div "Slides" at bounding box center [709, 687] width 61 height 24
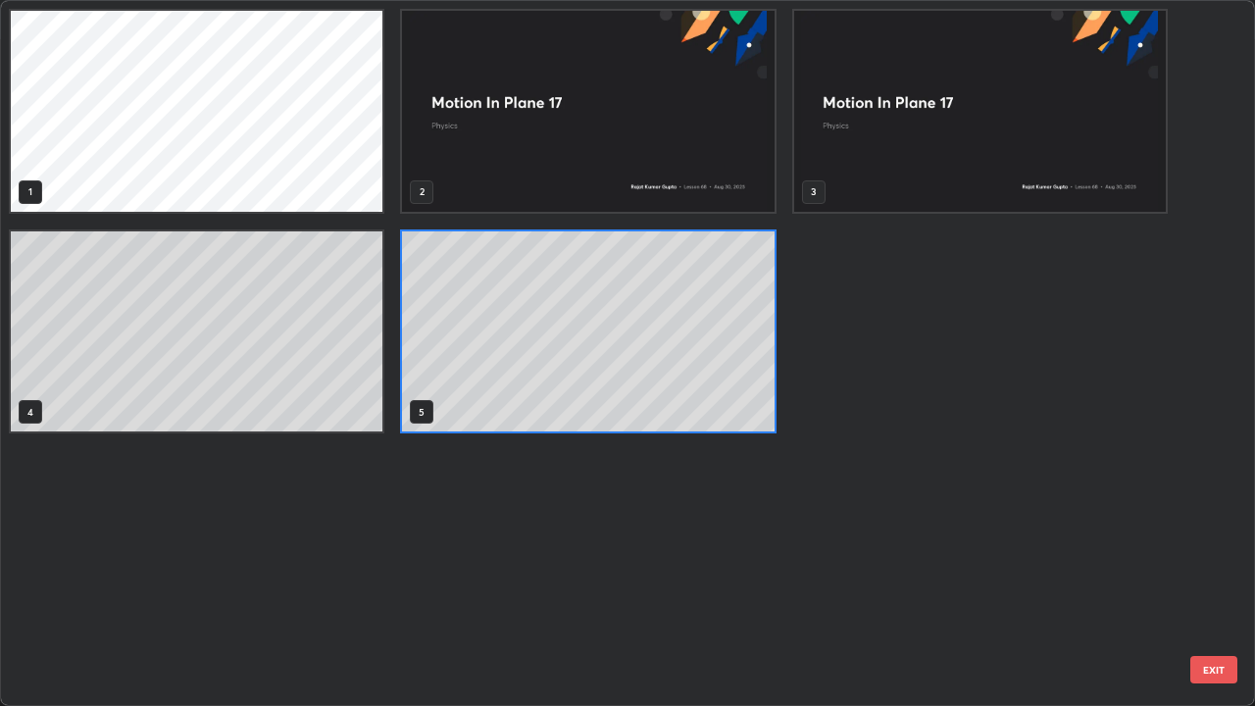
click at [727, 573] on div "1 2 3 4 5" at bounding box center [610, 353] width 1219 height 704
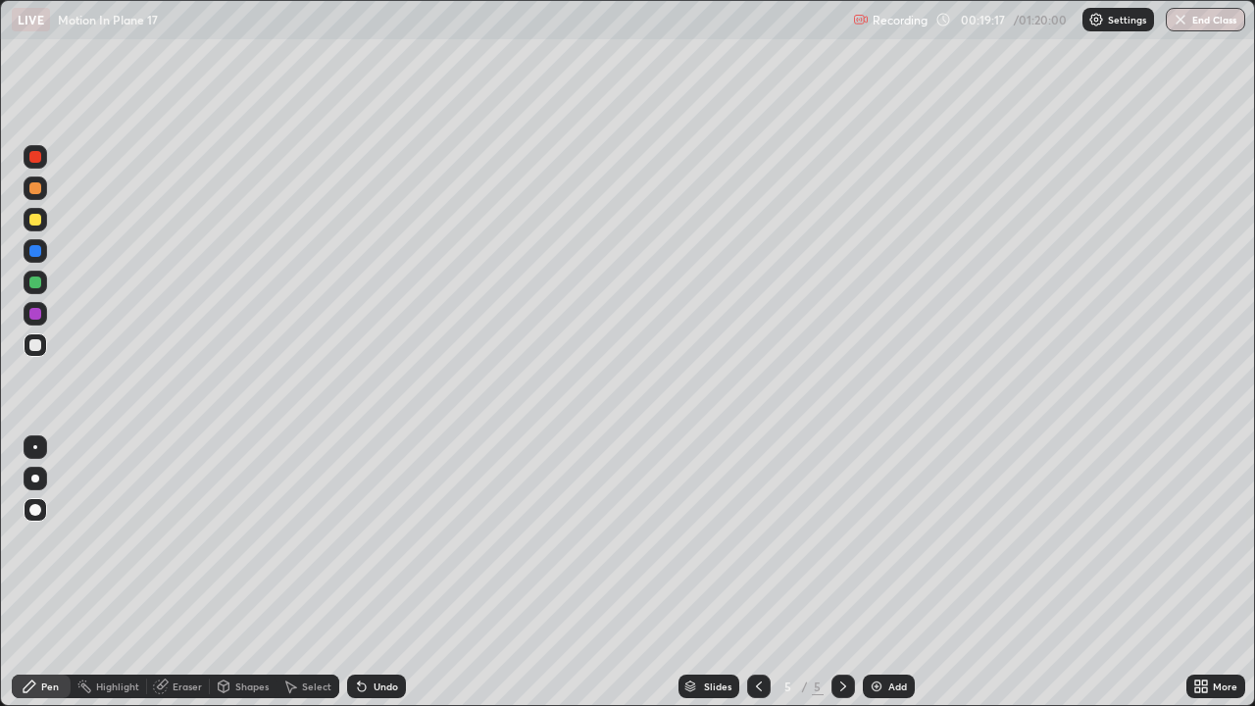
click at [184, 573] on div "Eraser" at bounding box center [187, 686] width 29 height 10
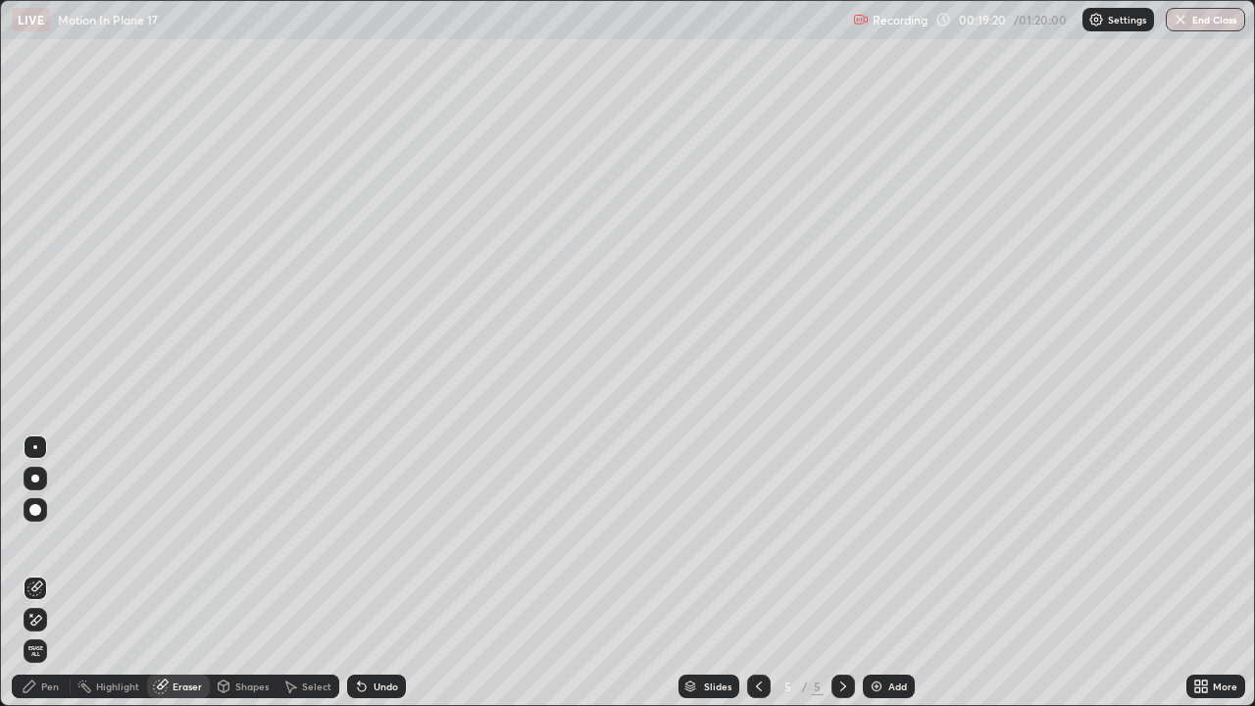
click at [36, 573] on div "Pen" at bounding box center [41, 687] width 59 height 24
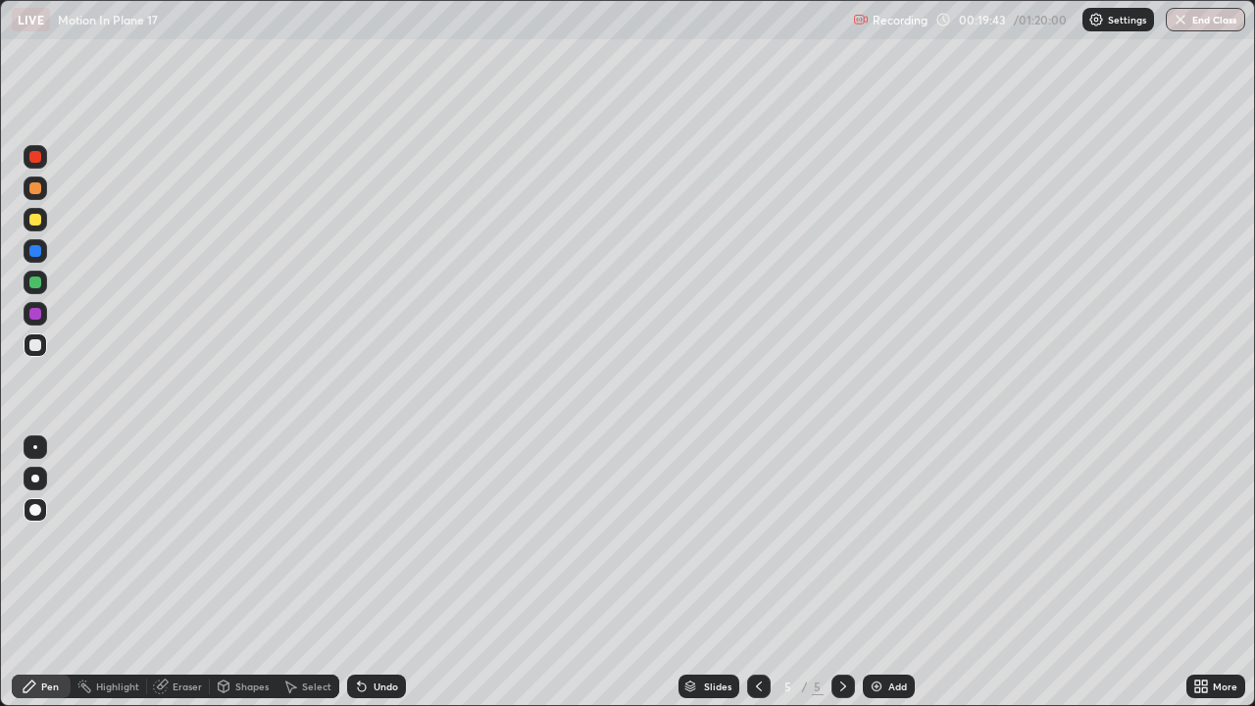
click at [191, 573] on div "Eraser" at bounding box center [187, 686] width 29 height 10
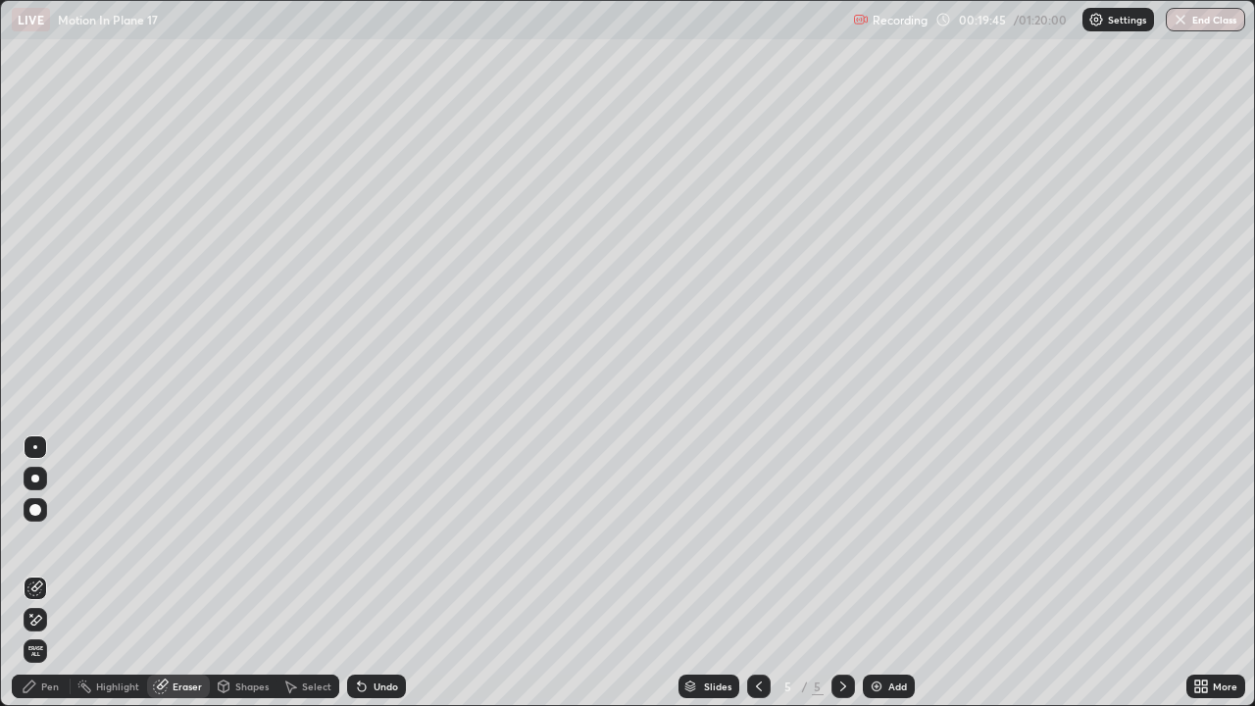
click at [47, 573] on div "Pen" at bounding box center [41, 687] width 59 height 24
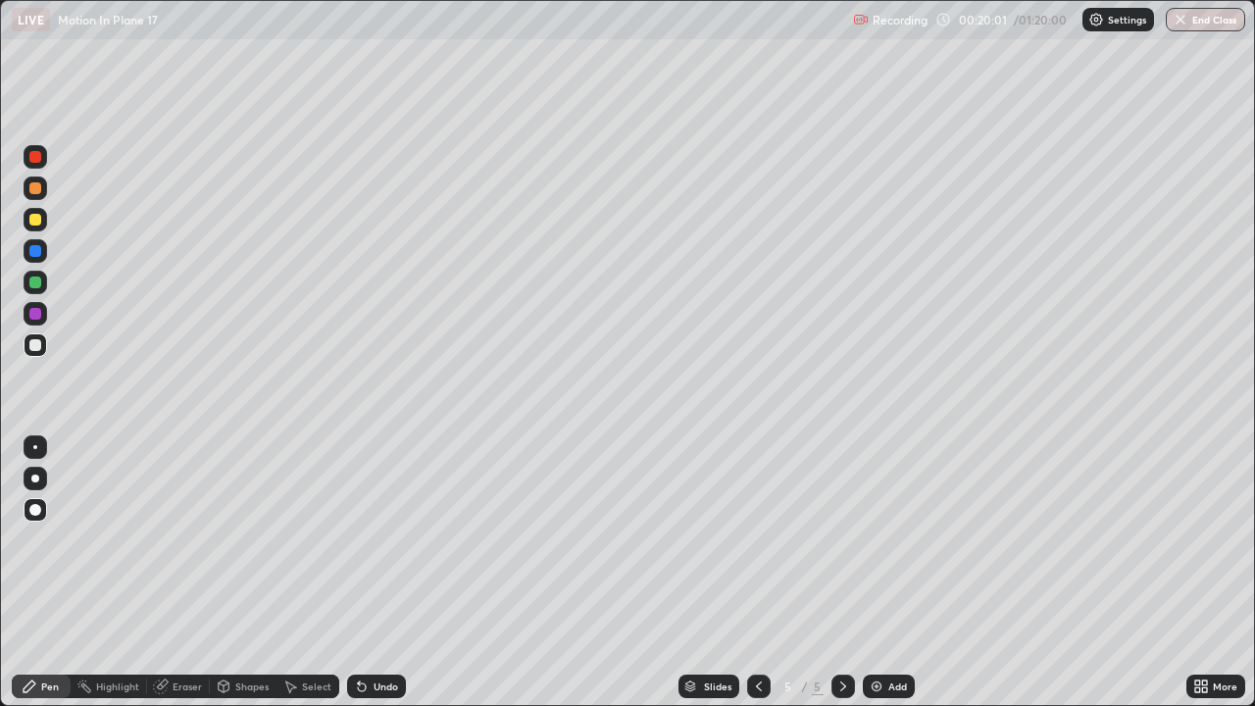
click at [181, 573] on div "Eraser" at bounding box center [187, 686] width 29 height 10
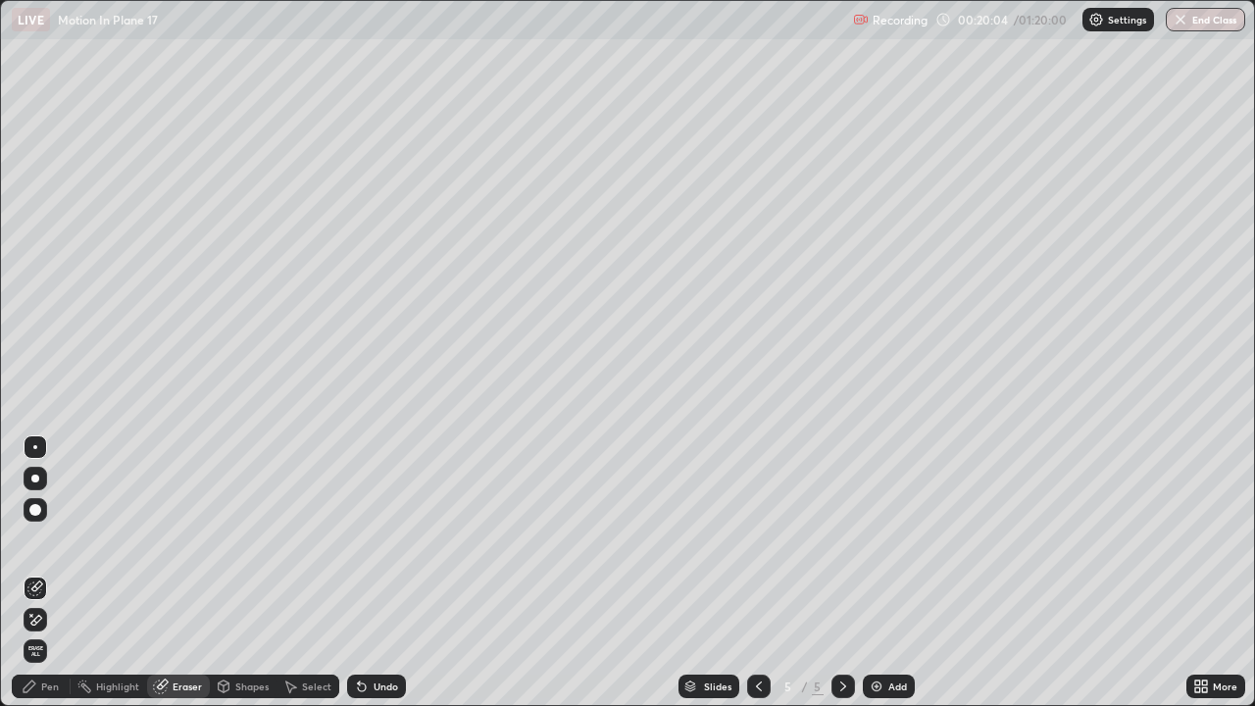
click at [55, 573] on div "Pen" at bounding box center [50, 686] width 18 height 10
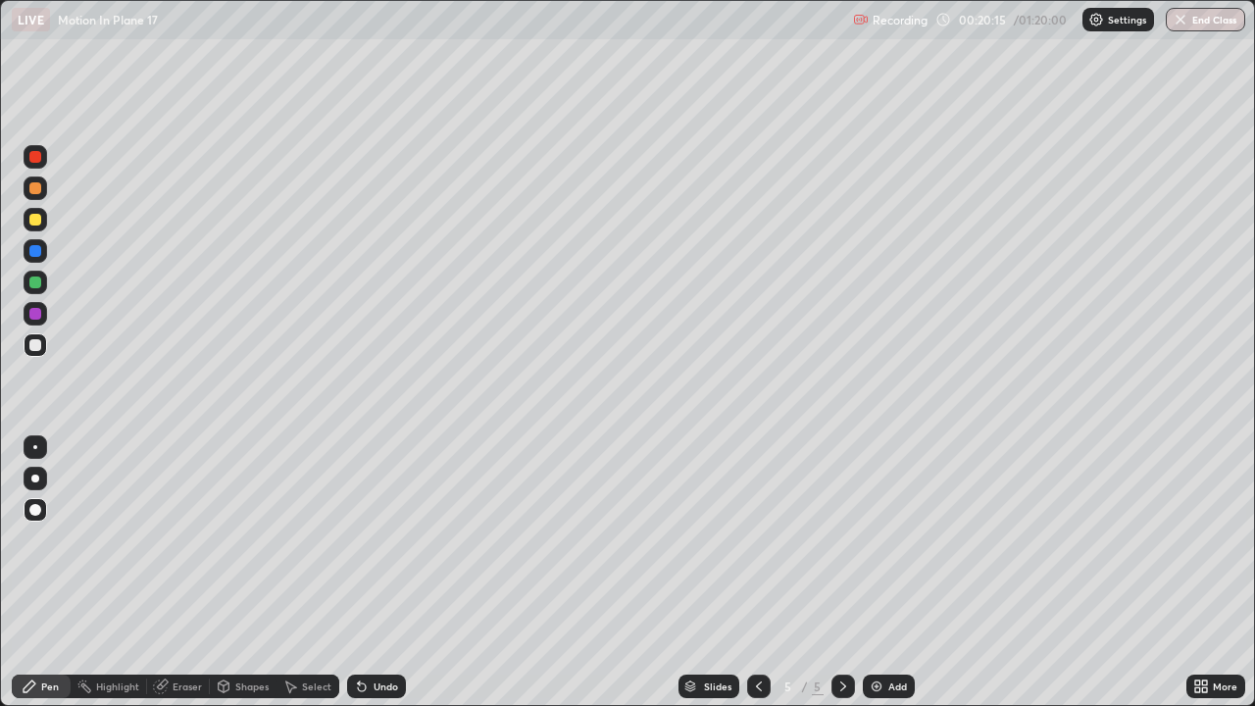
click at [190, 573] on div "Eraser" at bounding box center [178, 687] width 63 height 24
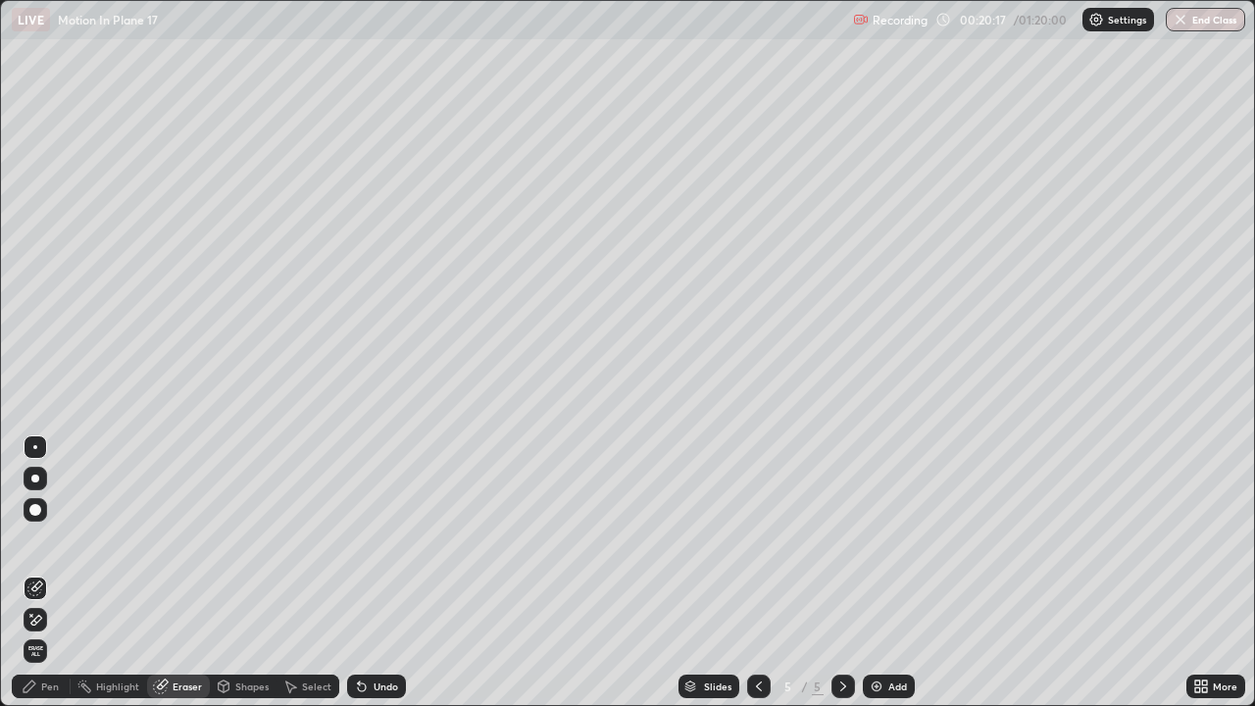
click at [40, 573] on div "Pen" at bounding box center [41, 687] width 59 height 24
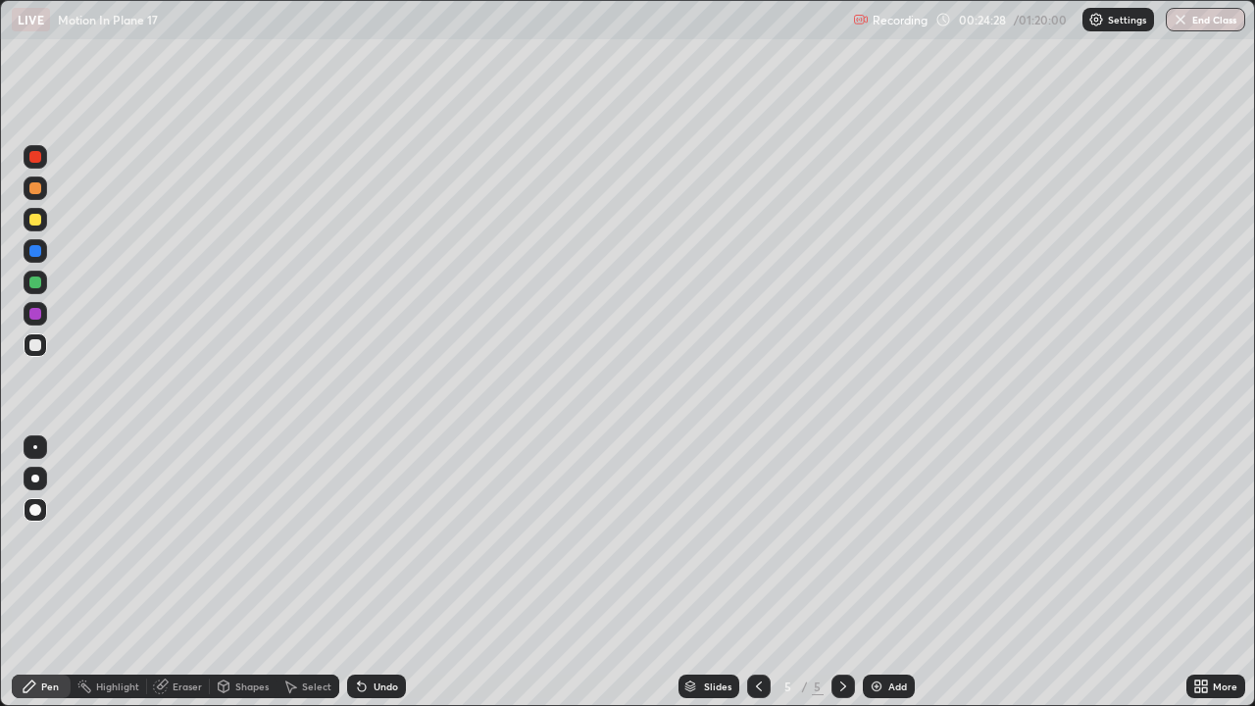
click at [841, 573] on icon at bounding box center [843, 687] width 16 height 16
click at [877, 573] on img at bounding box center [877, 687] width 16 height 16
click at [757, 573] on icon at bounding box center [759, 687] width 16 height 16
click at [841, 573] on icon at bounding box center [843, 687] width 16 height 16
click at [757, 573] on icon at bounding box center [759, 687] width 16 height 16
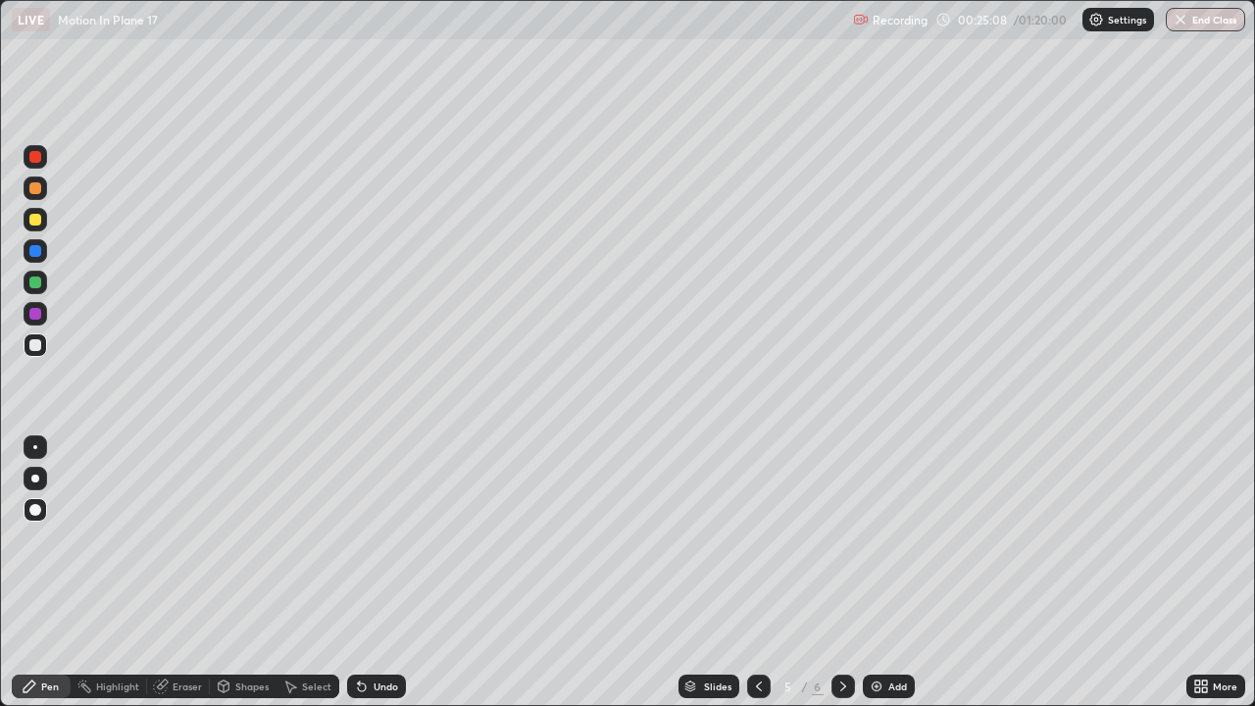
click at [840, 573] on icon at bounding box center [843, 686] width 6 height 10
click at [382, 573] on div "Undo" at bounding box center [386, 686] width 25 height 10
click at [380, 573] on div "Undo" at bounding box center [386, 686] width 25 height 10
click at [381, 573] on div "Undo" at bounding box center [386, 686] width 25 height 10
click at [376, 573] on div "Undo" at bounding box center [386, 686] width 25 height 10
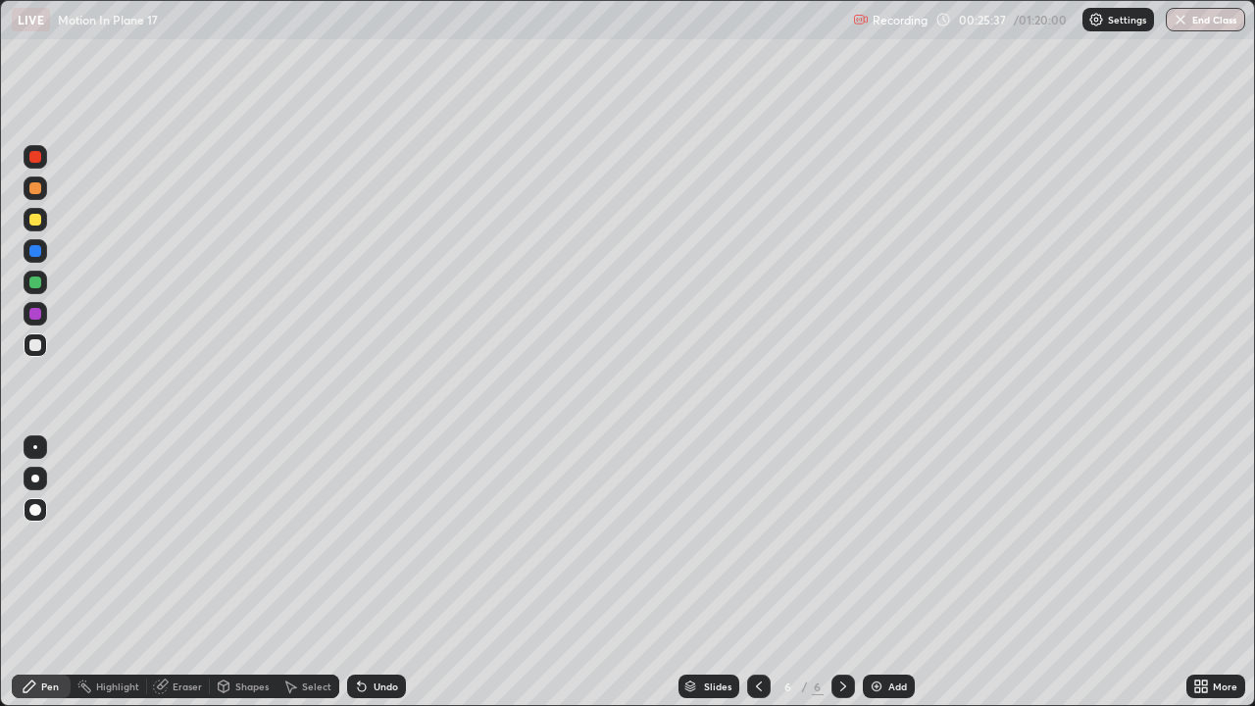
click at [374, 573] on div "Undo" at bounding box center [386, 686] width 25 height 10
click at [366, 573] on icon at bounding box center [362, 687] width 16 height 16
click at [370, 573] on div "Undo" at bounding box center [376, 687] width 59 height 24
click at [367, 573] on icon at bounding box center [362, 687] width 16 height 16
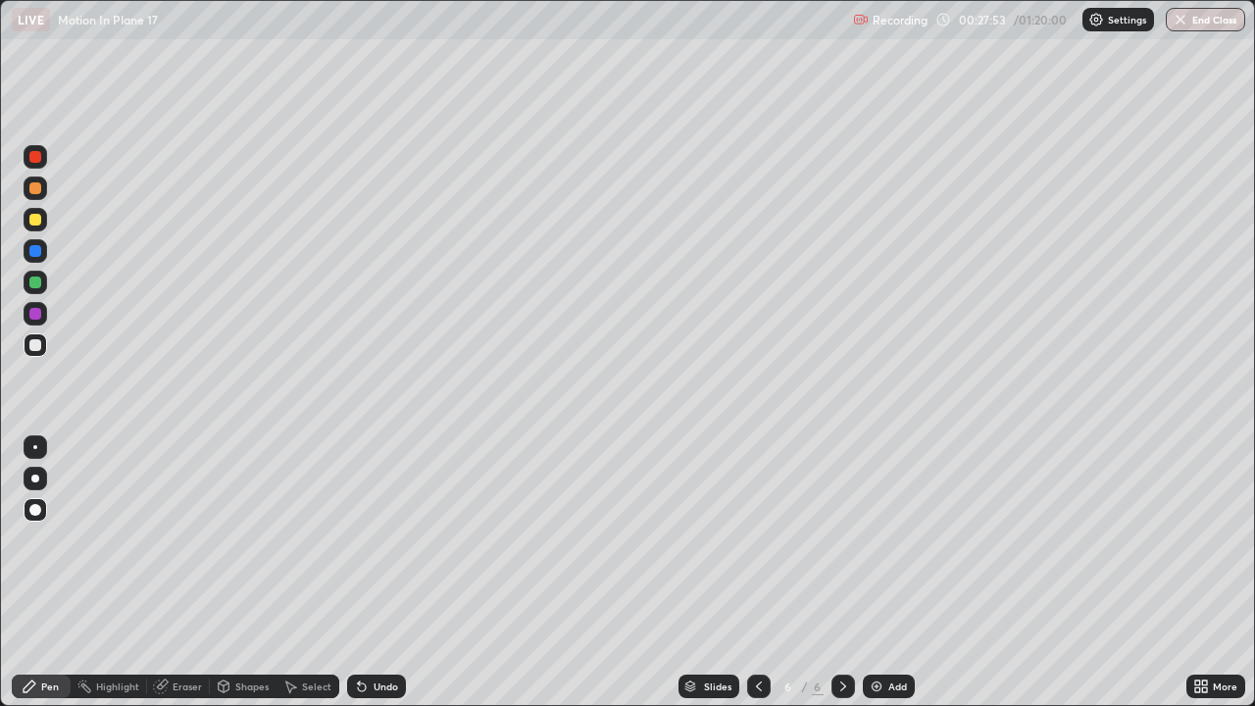
click at [368, 573] on div "Undo" at bounding box center [376, 687] width 59 height 24
click at [757, 573] on icon at bounding box center [759, 687] width 16 height 16
click at [841, 573] on icon at bounding box center [843, 687] width 16 height 16
click at [757, 573] on icon at bounding box center [759, 687] width 16 height 16
click at [841, 573] on icon at bounding box center [843, 687] width 16 height 16
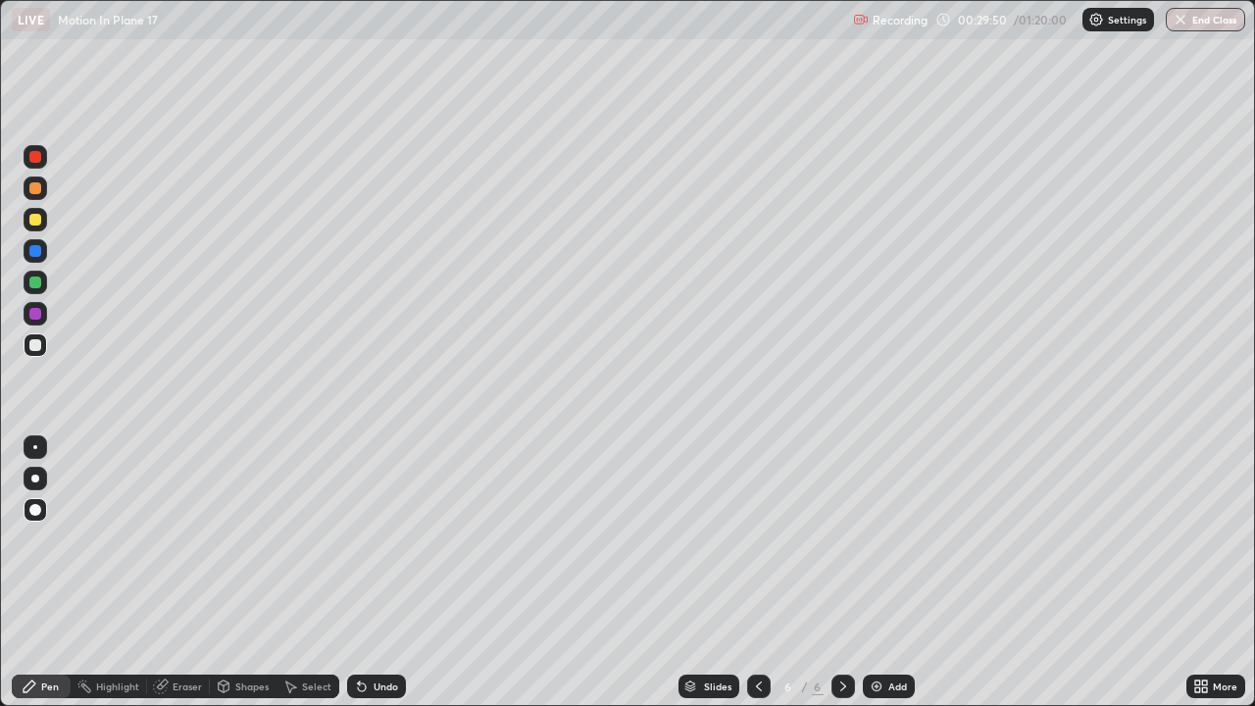
click at [757, 573] on icon at bounding box center [759, 687] width 16 height 16
click at [841, 573] on icon at bounding box center [843, 687] width 16 height 16
click at [367, 573] on div "Undo" at bounding box center [376, 687] width 59 height 24
click at [841, 573] on icon at bounding box center [843, 687] width 16 height 16
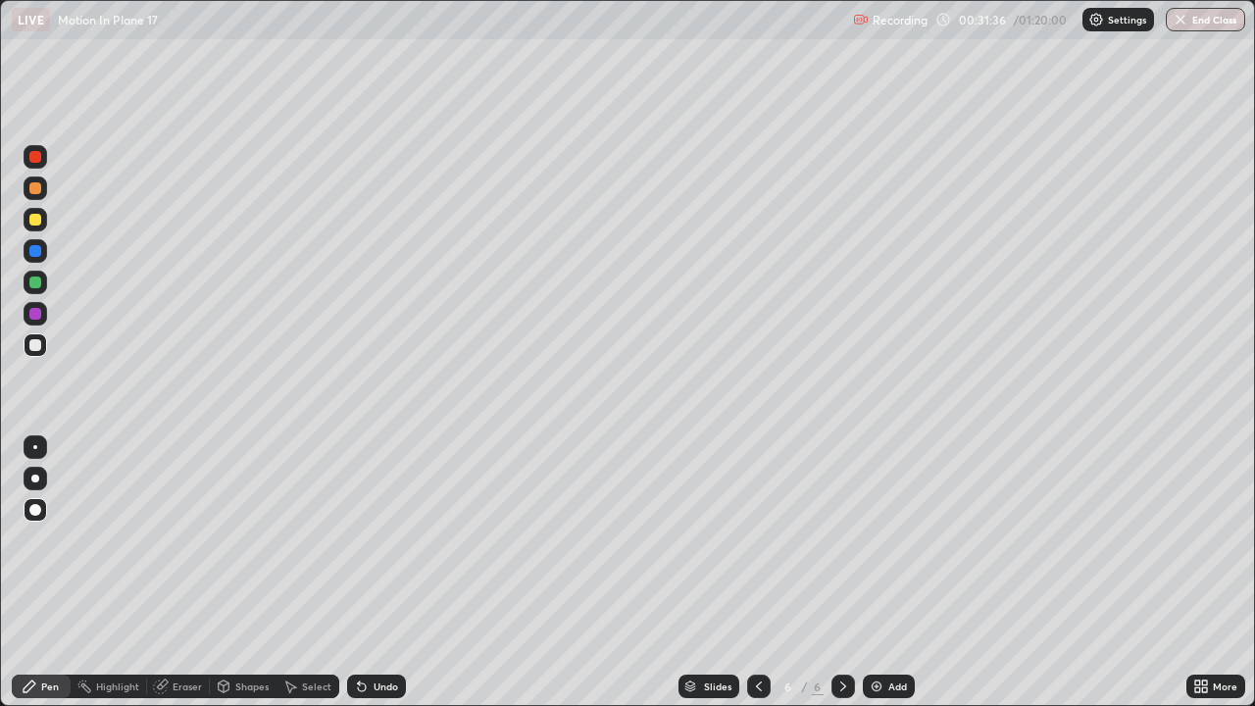
click at [884, 573] on div "Add" at bounding box center [889, 687] width 52 height 24
click at [34, 282] on div at bounding box center [35, 283] width 12 height 12
click at [365, 573] on icon at bounding box center [362, 687] width 16 height 16
click at [368, 573] on div "Undo" at bounding box center [376, 687] width 59 height 24
click at [883, 573] on div "Add" at bounding box center [889, 687] width 52 height 24
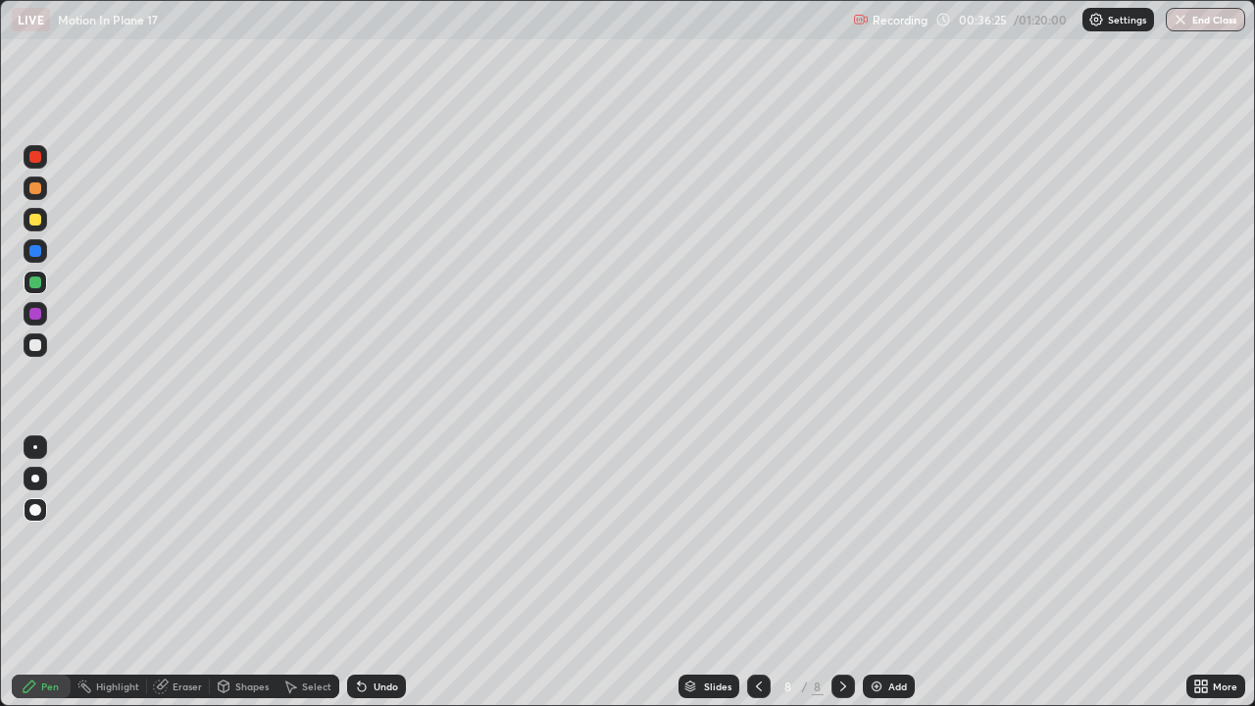
click at [36, 317] on div at bounding box center [35, 314] width 12 height 12
click at [38, 345] on div at bounding box center [35, 345] width 12 height 12
click at [179, 573] on div "Eraser" at bounding box center [178, 687] width 63 height 24
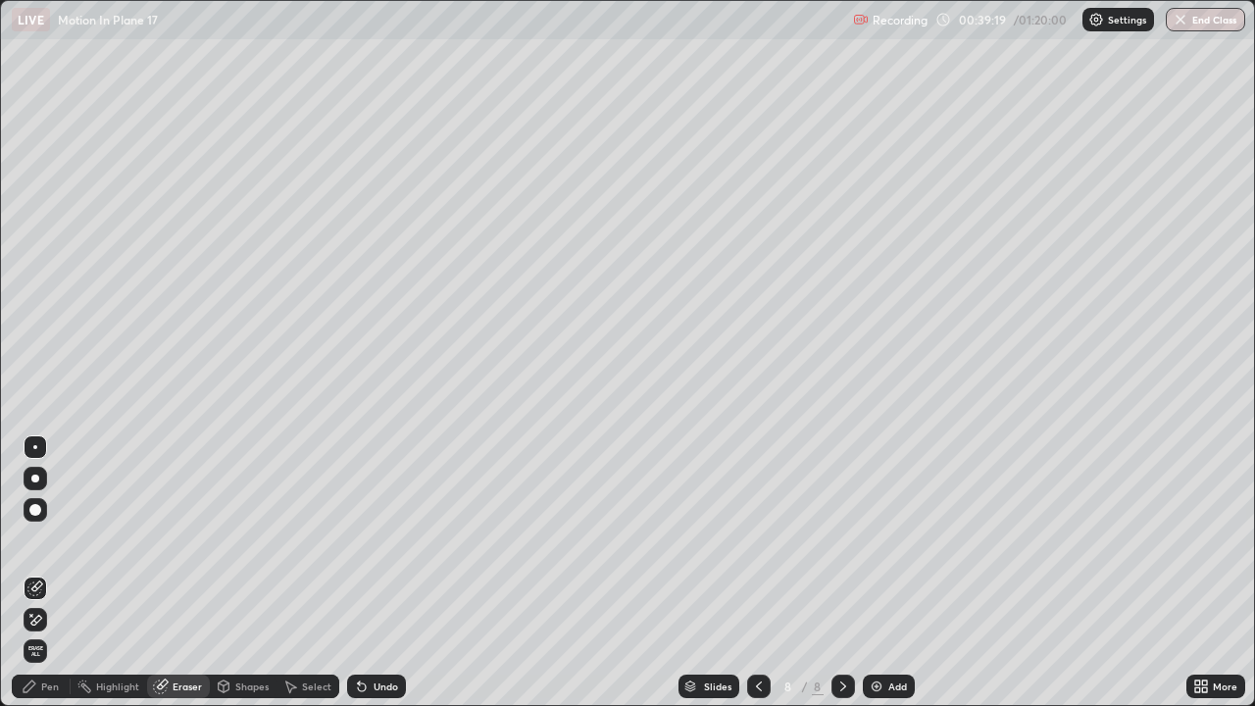
click at [44, 573] on div "Pen" at bounding box center [50, 686] width 18 height 10
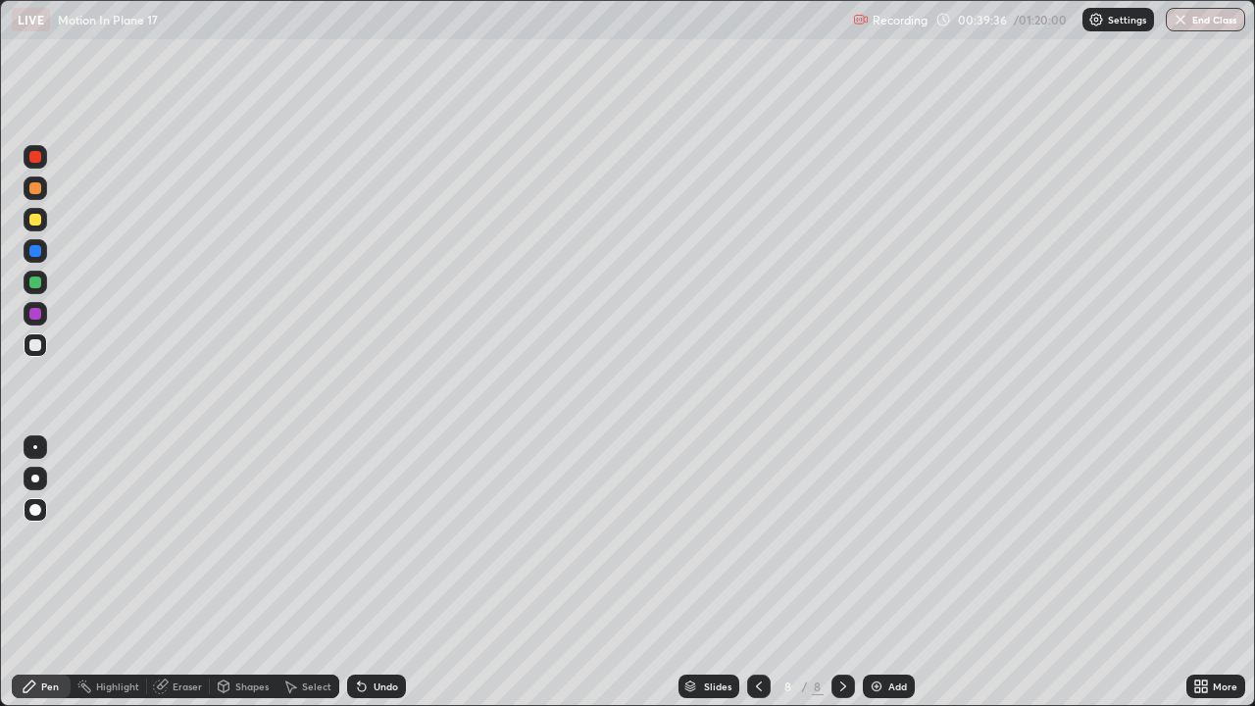
click at [182, 573] on div "Eraser" at bounding box center [178, 687] width 63 height 24
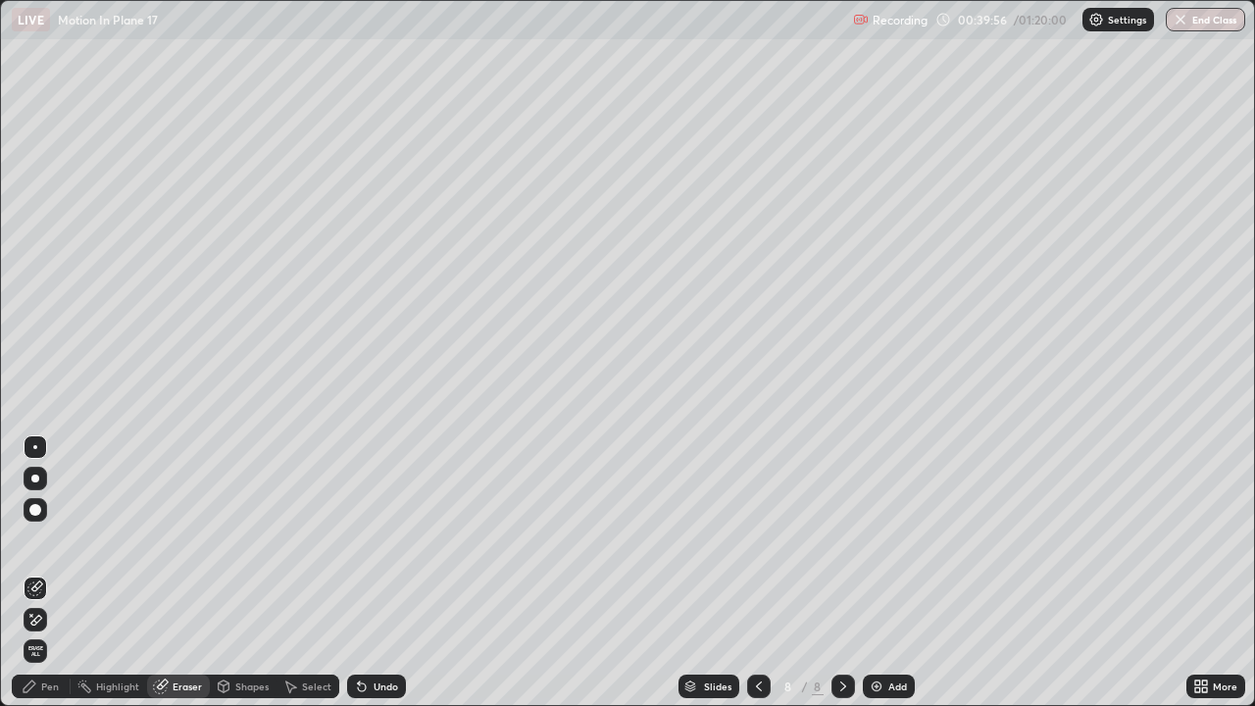
click at [383, 573] on div "Undo" at bounding box center [376, 687] width 59 height 24
click at [385, 573] on div "Undo" at bounding box center [376, 687] width 59 height 24
click at [123, 573] on div "Highlight" at bounding box center [117, 686] width 43 height 10
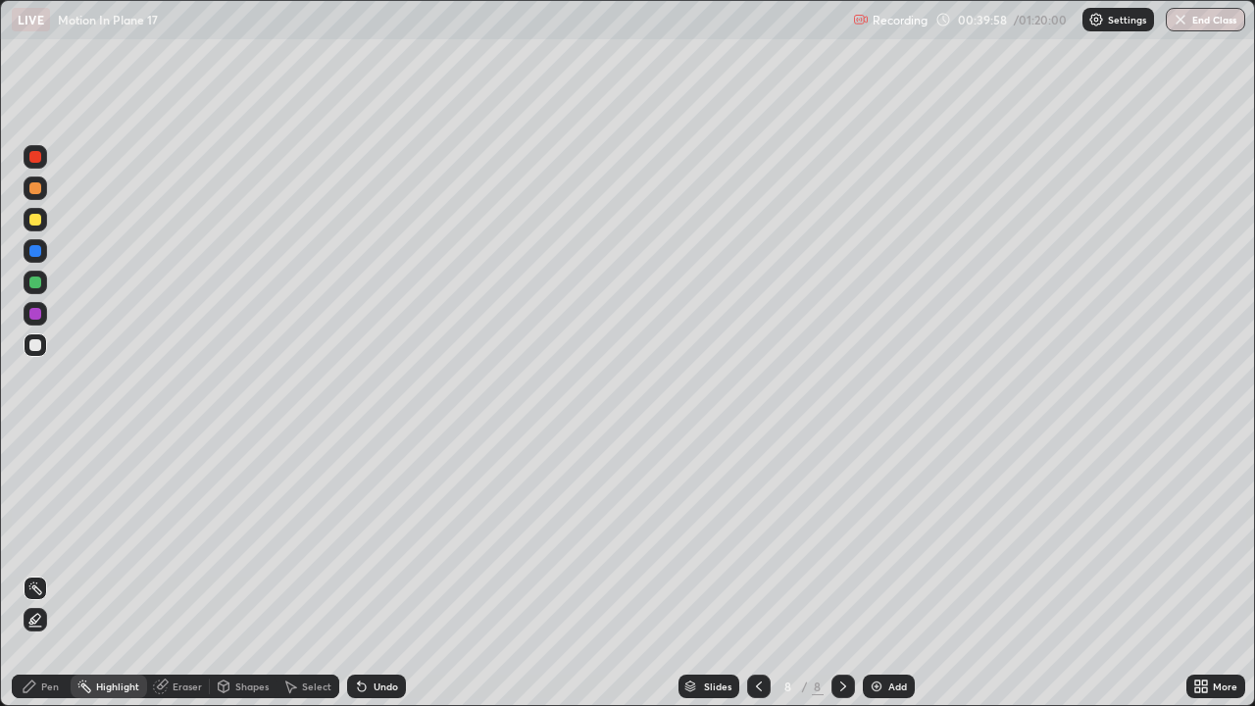
click at [175, 573] on div "Eraser" at bounding box center [187, 686] width 29 height 10
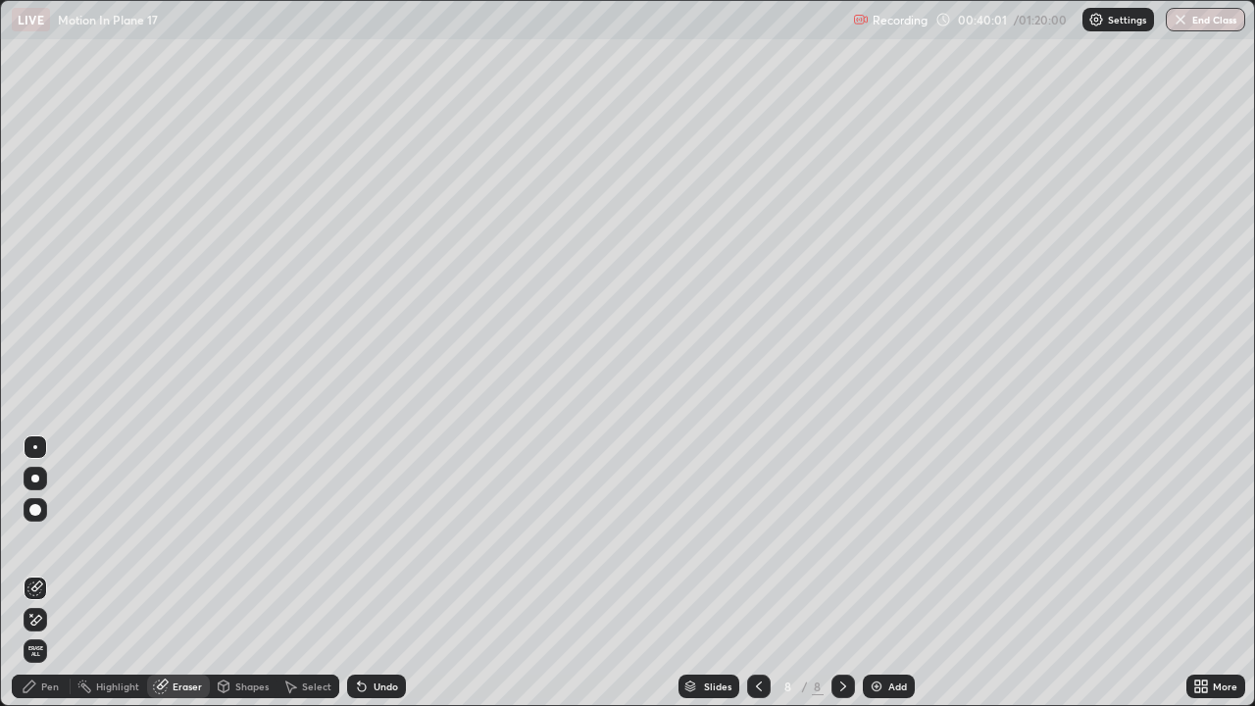
click at [50, 573] on div "Pen" at bounding box center [50, 686] width 18 height 10
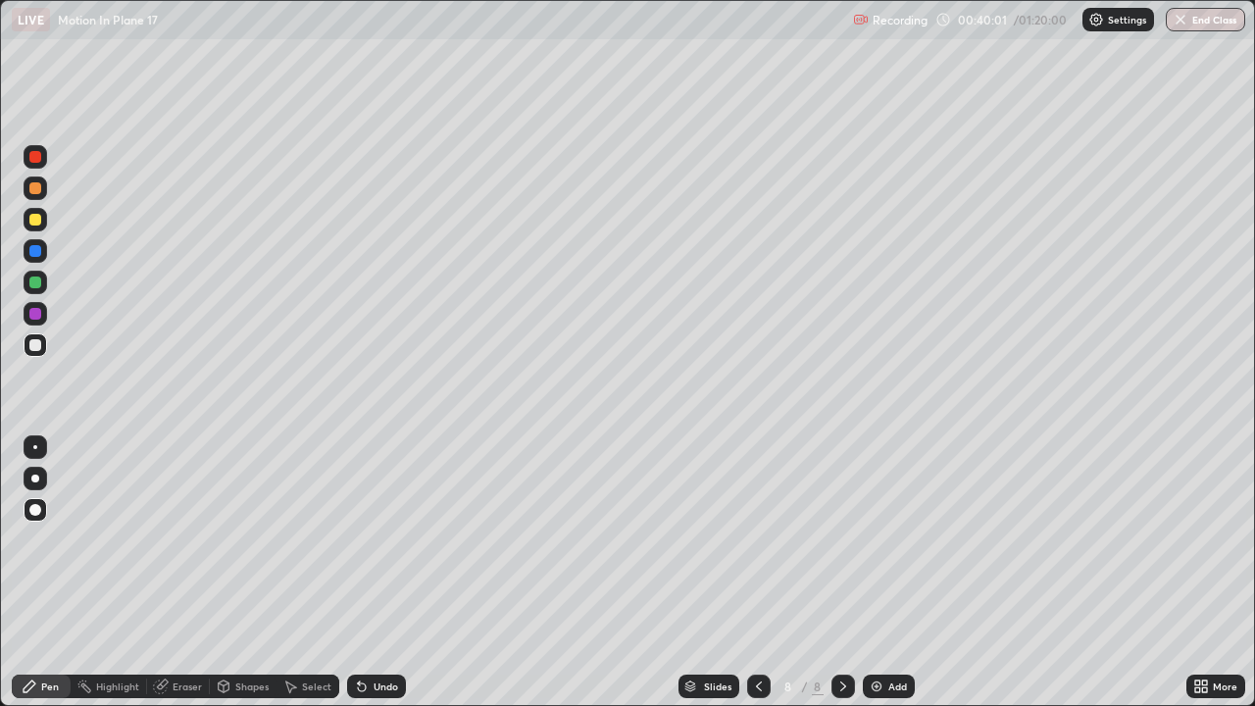
click at [53, 573] on div "Pen" at bounding box center [50, 686] width 18 height 10
click at [168, 573] on div "Eraser" at bounding box center [178, 687] width 63 height 24
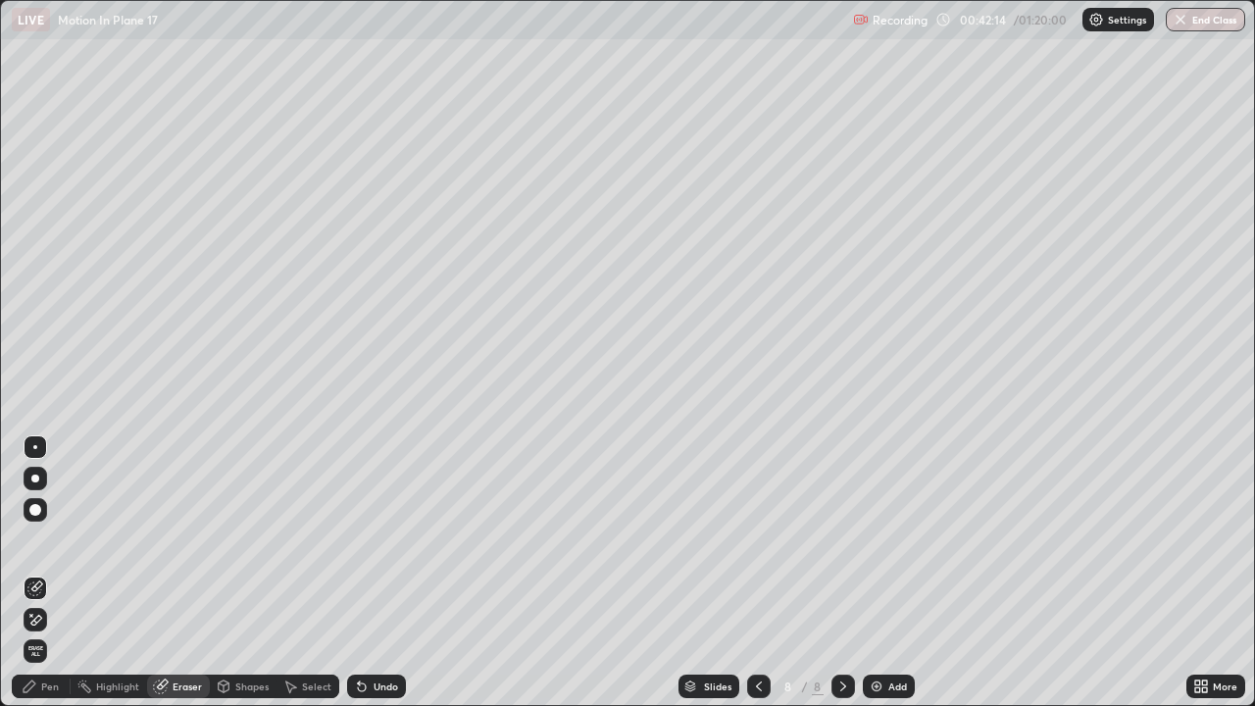
click at [38, 573] on div "Pen" at bounding box center [41, 687] width 59 height 24
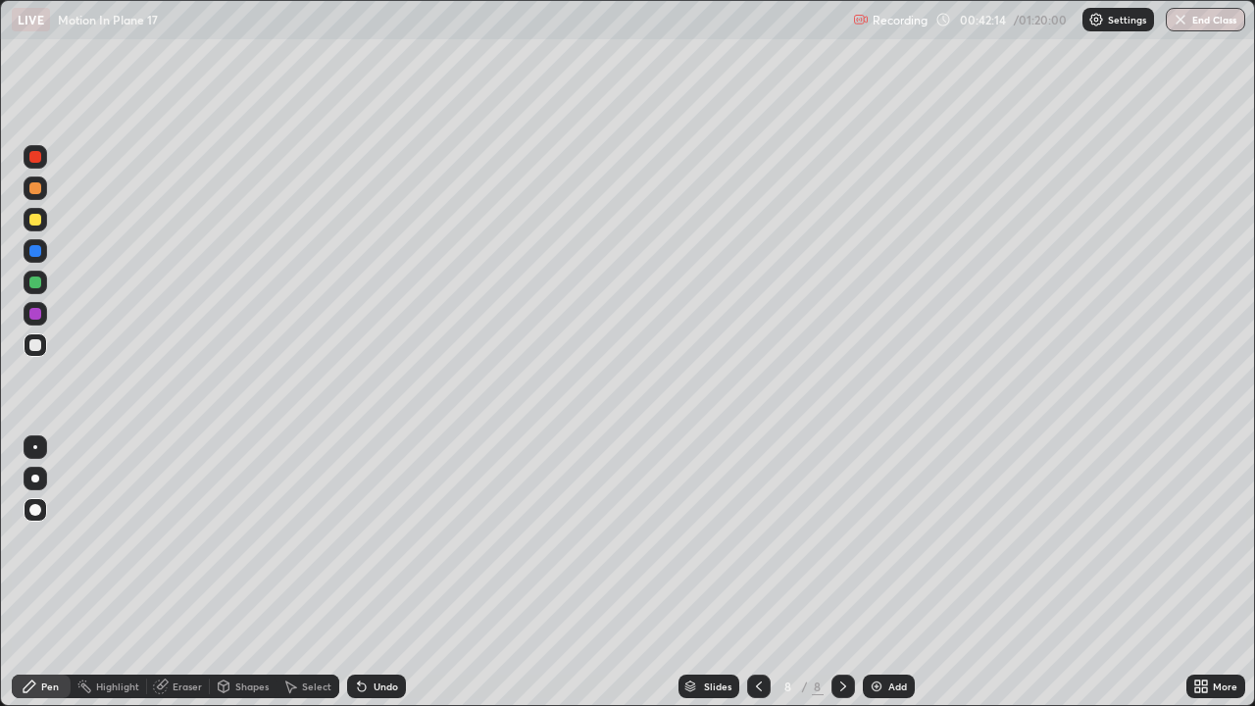
click at [37, 573] on div "Pen" at bounding box center [41, 687] width 59 height 24
click at [35, 315] on div at bounding box center [35, 314] width 12 height 12
click at [39, 347] on div at bounding box center [35, 345] width 12 height 12
click at [366, 573] on icon at bounding box center [362, 687] width 16 height 16
click at [29, 281] on div at bounding box center [35, 283] width 12 height 12
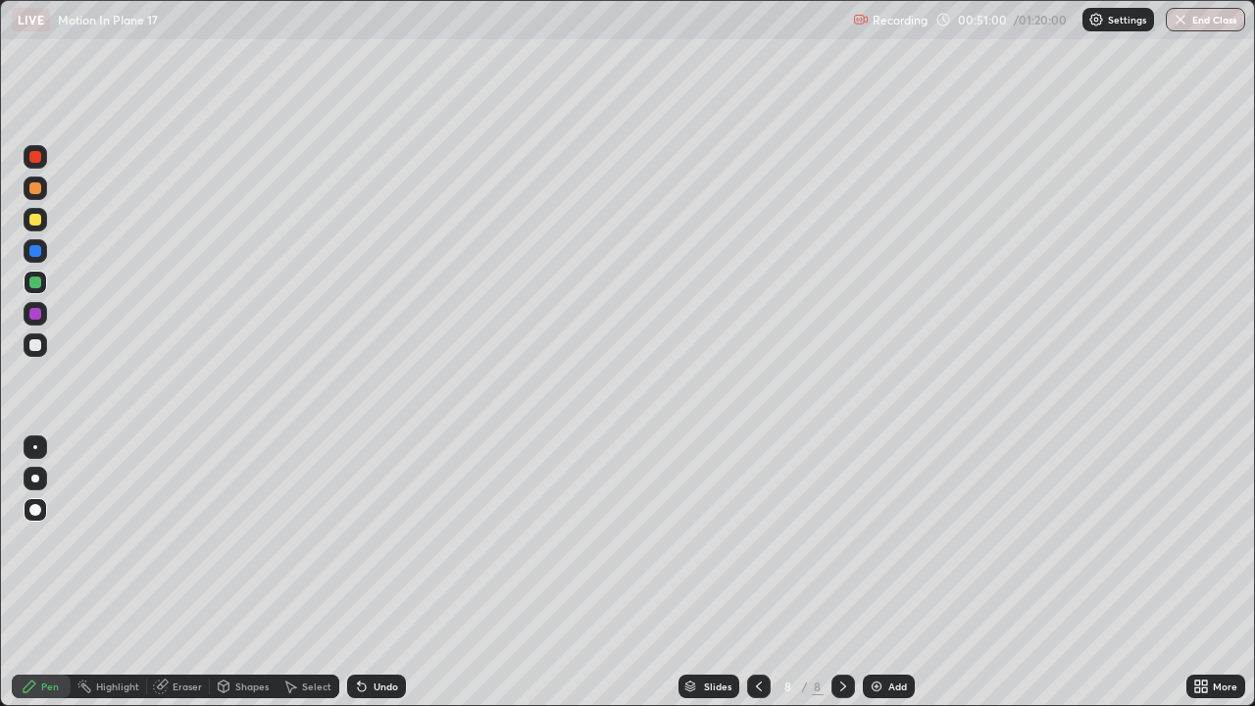
click at [832, 573] on div at bounding box center [844, 687] width 24 height 24
click at [879, 573] on img at bounding box center [877, 687] width 16 height 16
click at [46, 573] on div "Pen" at bounding box center [50, 686] width 18 height 10
click at [33, 352] on div at bounding box center [36, 345] width 24 height 24
click at [44, 230] on div at bounding box center [36, 219] width 24 height 31
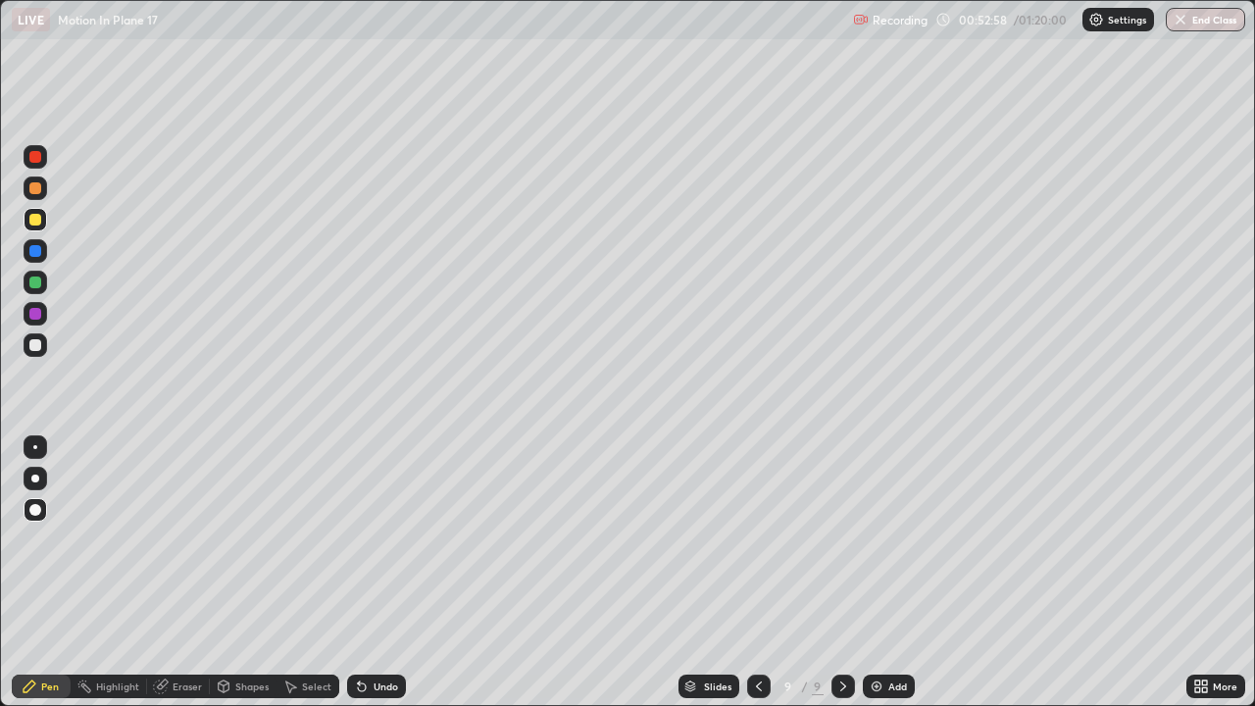
click at [181, 573] on div "Eraser" at bounding box center [178, 687] width 63 height 24
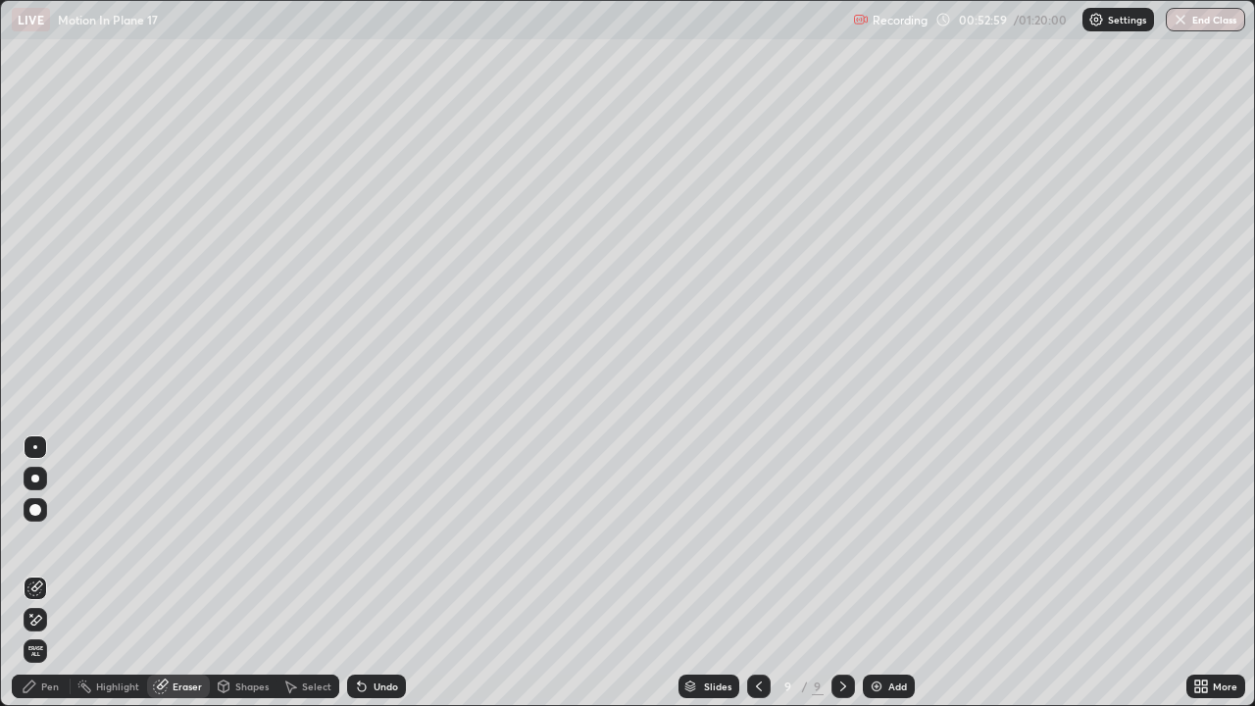
click at [39, 573] on div "Pen" at bounding box center [41, 687] width 59 height 24
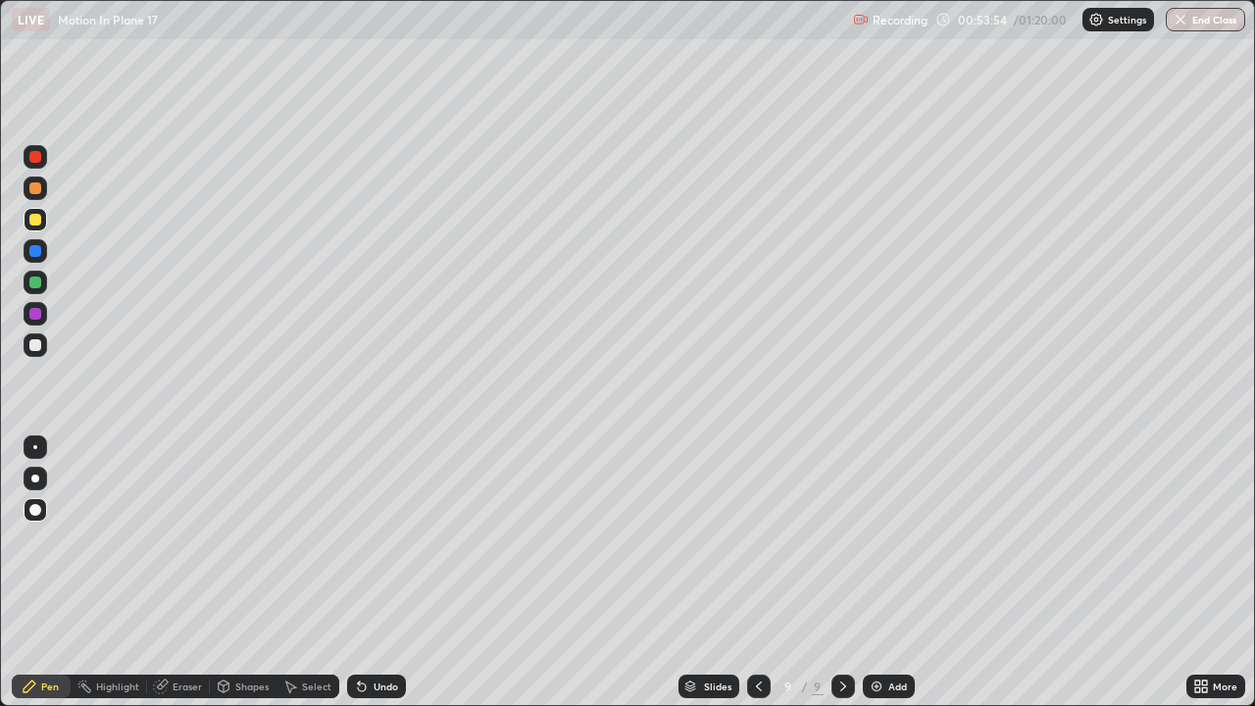
click at [87, 573] on div "Highlight" at bounding box center [109, 687] width 76 height 24
click at [39, 573] on div "Pen" at bounding box center [41, 687] width 59 height 24
click at [188, 573] on div "Eraser" at bounding box center [187, 686] width 29 height 10
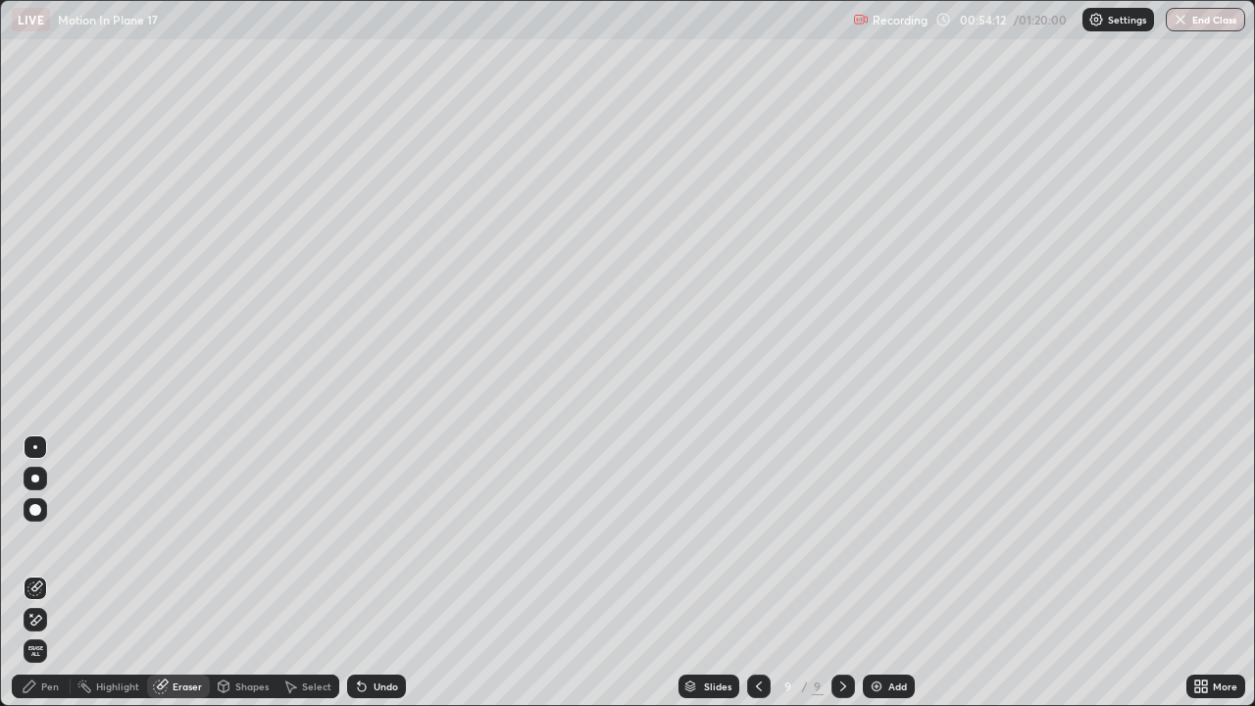
click at [34, 573] on icon at bounding box center [30, 687] width 16 height 16
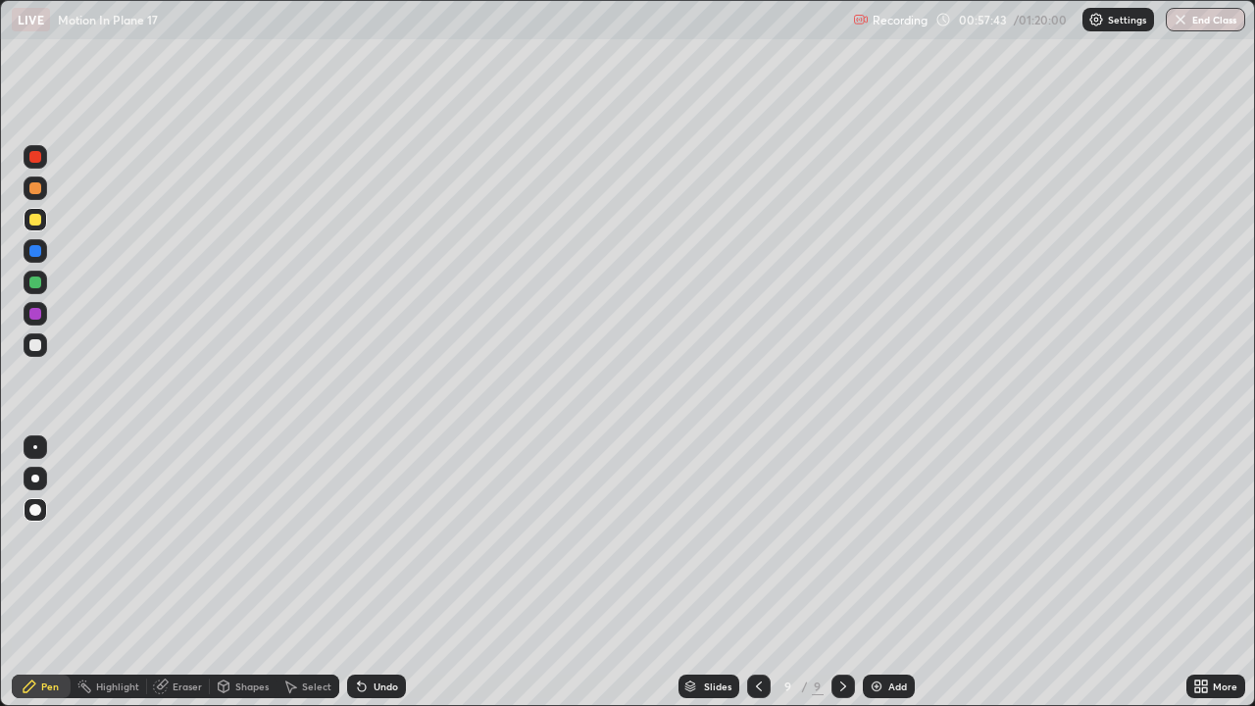
click at [835, 573] on icon at bounding box center [843, 687] width 16 height 16
click at [883, 573] on div "Add" at bounding box center [889, 687] width 52 height 24
click at [32, 287] on div at bounding box center [35, 283] width 12 height 12
click at [53, 573] on div "Pen" at bounding box center [50, 686] width 18 height 10
click at [33, 340] on div at bounding box center [35, 345] width 12 height 12
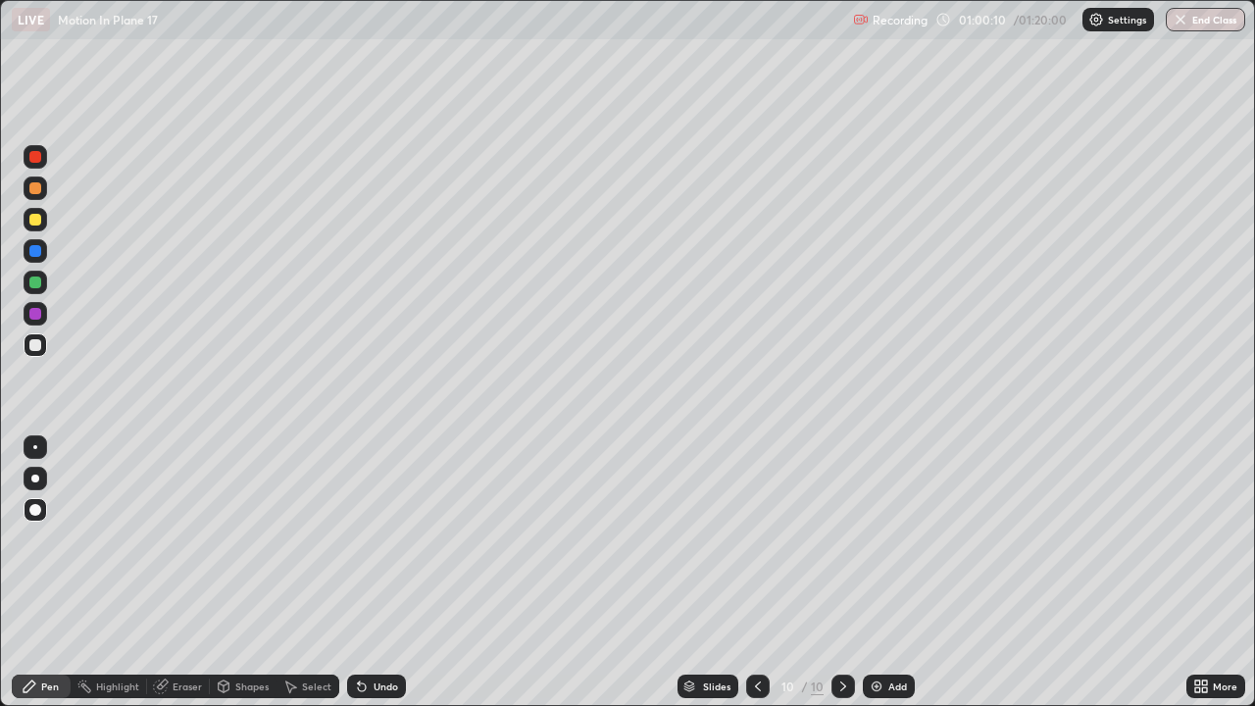
click at [176, 573] on div "Eraser" at bounding box center [178, 687] width 63 height 24
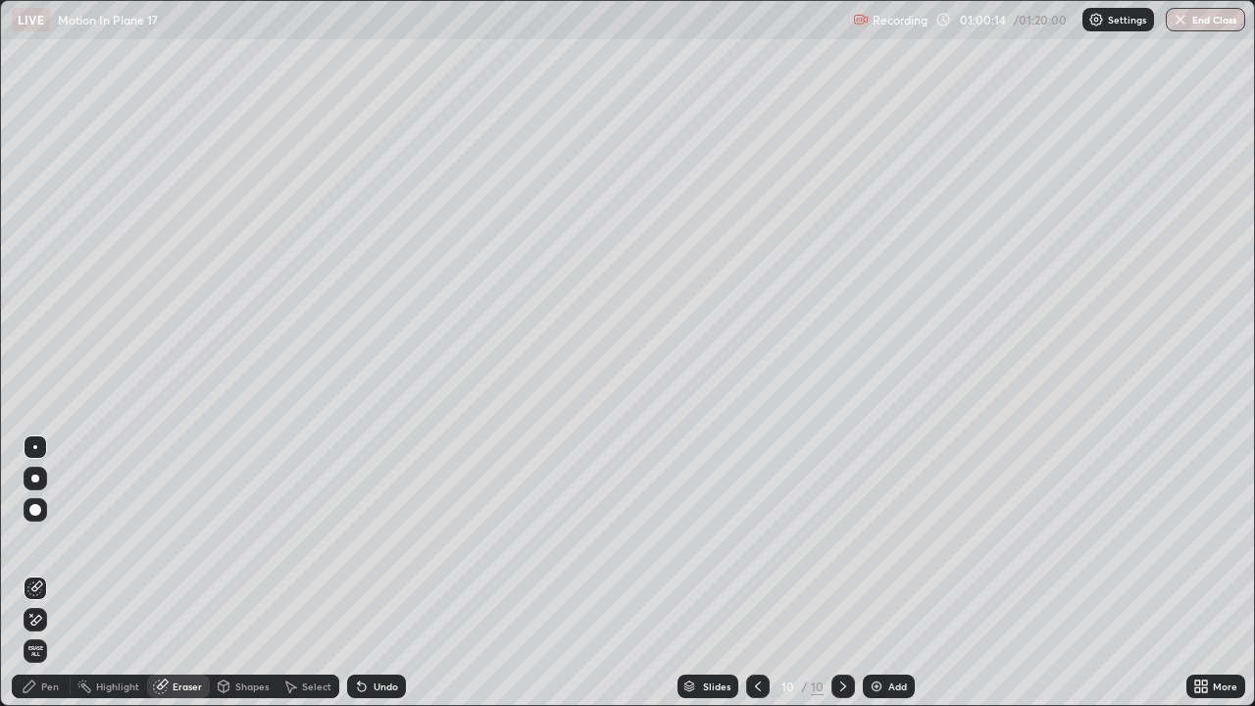
click at [33, 573] on icon at bounding box center [30, 687] width 16 height 16
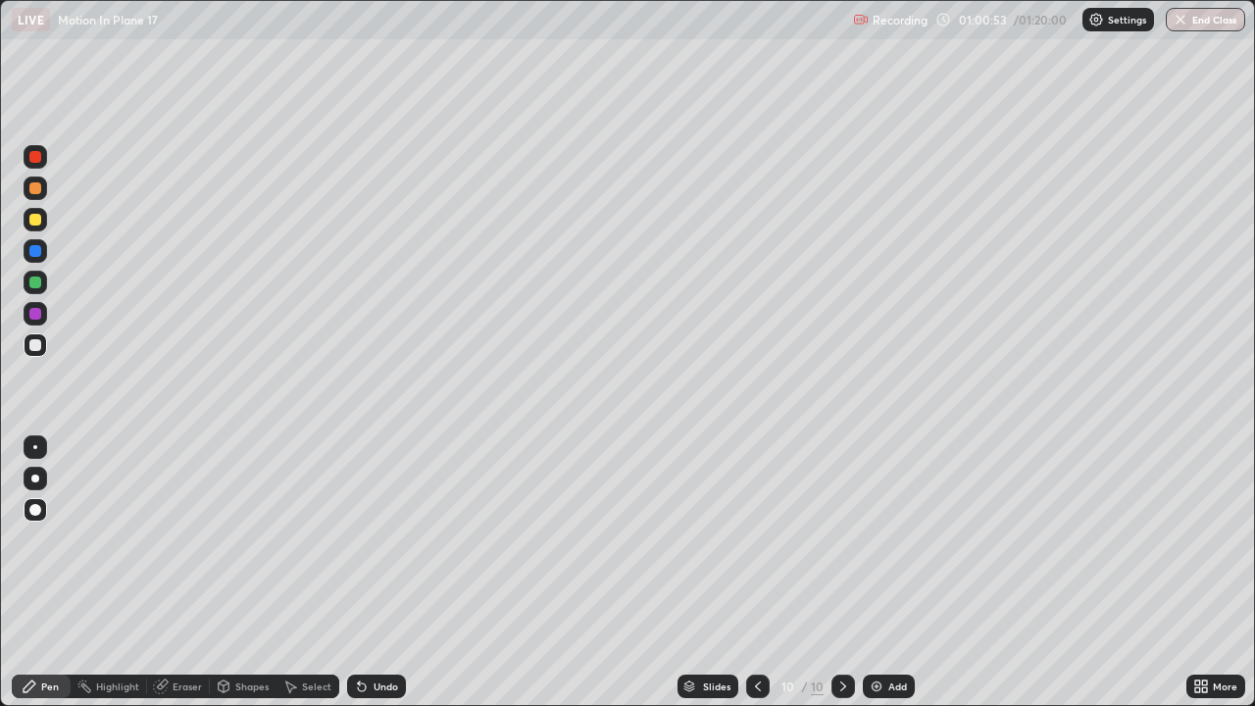
click at [37, 227] on div at bounding box center [36, 220] width 24 height 24
click at [39, 254] on div at bounding box center [35, 251] width 12 height 12
click at [35, 346] on div at bounding box center [35, 345] width 12 height 12
click at [374, 573] on div "Undo" at bounding box center [386, 686] width 25 height 10
click at [370, 573] on div "Undo" at bounding box center [376, 687] width 59 height 24
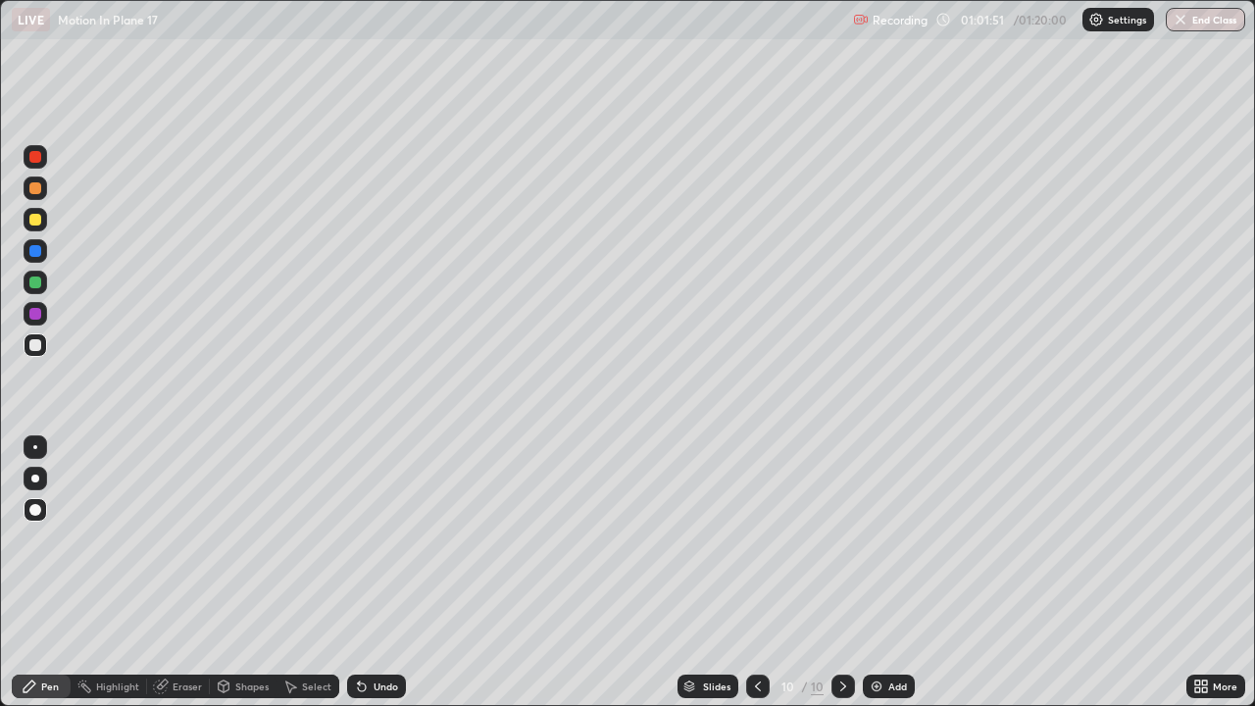
click at [374, 573] on div "Undo" at bounding box center [376, 687] width 59 height 24
click at [369, 573] on div "Undo" at bounding box center [376, 687] width 59 height 24
click at [376, 573] on div "Undo" at bounding box center [386, 686] width 25 height 10
click at [380, 573] on div "Undo" at bounding box center [386, 686] width 25 height 10
click at [383, 573] on div "Undo" at bounding box center [386, 686] width 25 height 10
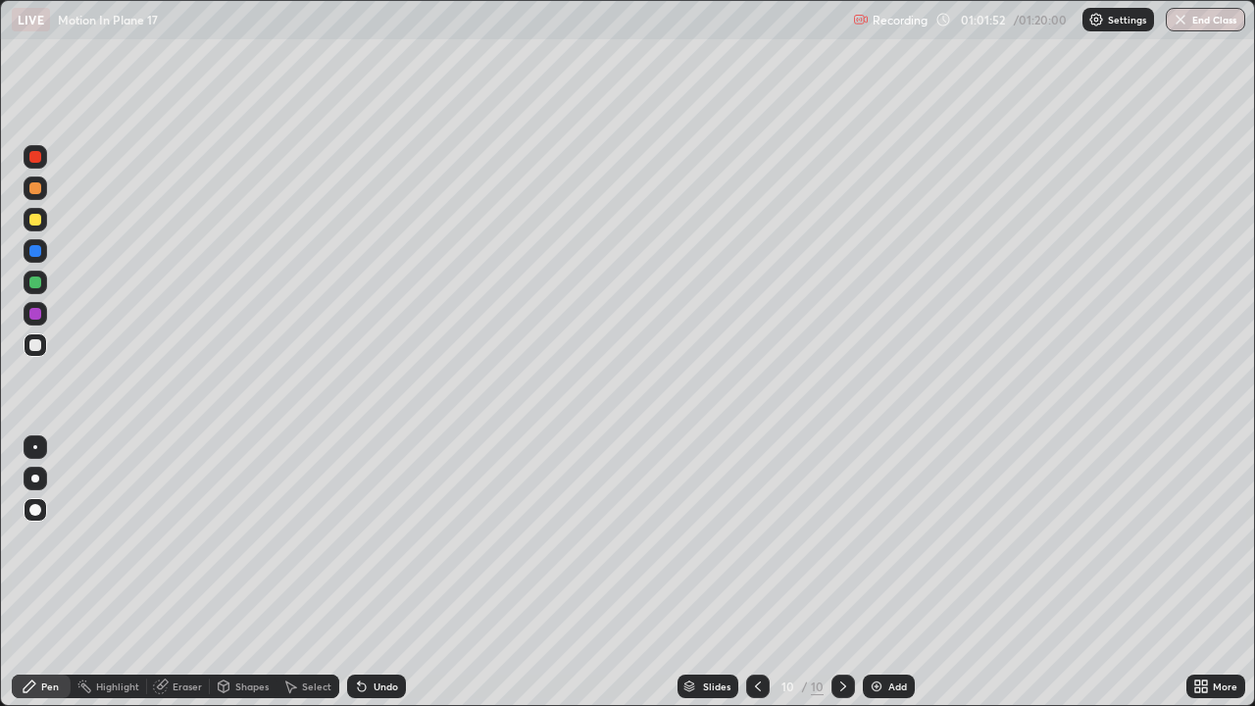
click at [383, 573] on div "Undo" at bounding box center [376, 687] width 59 height 24
click at [382, 573] on div "Undo" at bounding box center [386, 686] width 25 height 10
click at [384, 573] on div "Undo" at bounding box center [386, 686] width 25 height 10
click at [382, 573] on div "Undo" at bounding box center [376, 687] width 59 height 24
click at [379, 573] on div "Undo" at bounding box center [386, 686] width 25 height 10
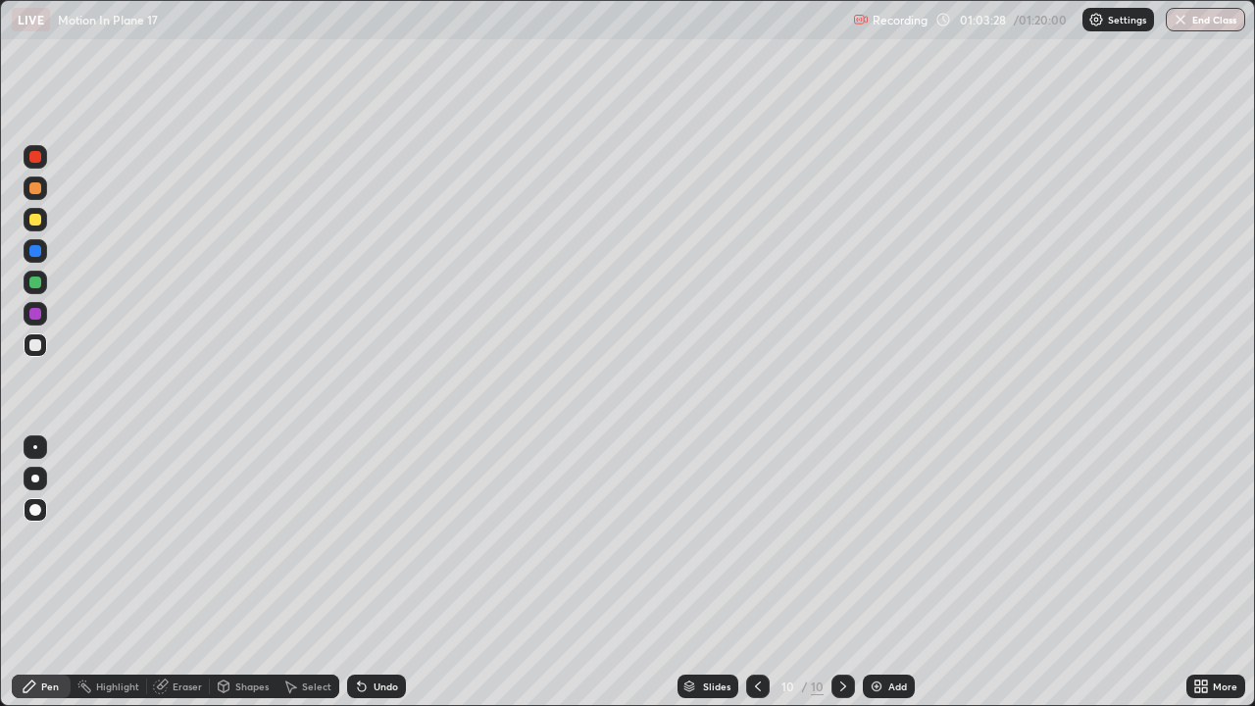
click at [363, 573] on div "Undo" at bounding box center [376, 687] width 59 height 24
click at [378, 573] on div "Undo" at bounding box center [386, 686] width 25 height 10
click at [376, 573] on div "Undo" at bounding box center [386, 686] width 25 height 10
click at [376, 573] on div "Undo" at bounding box center [376, 687] width 59 height 24
click at [28, 227] on div at bounding box center [36, 220] width 24 height 24
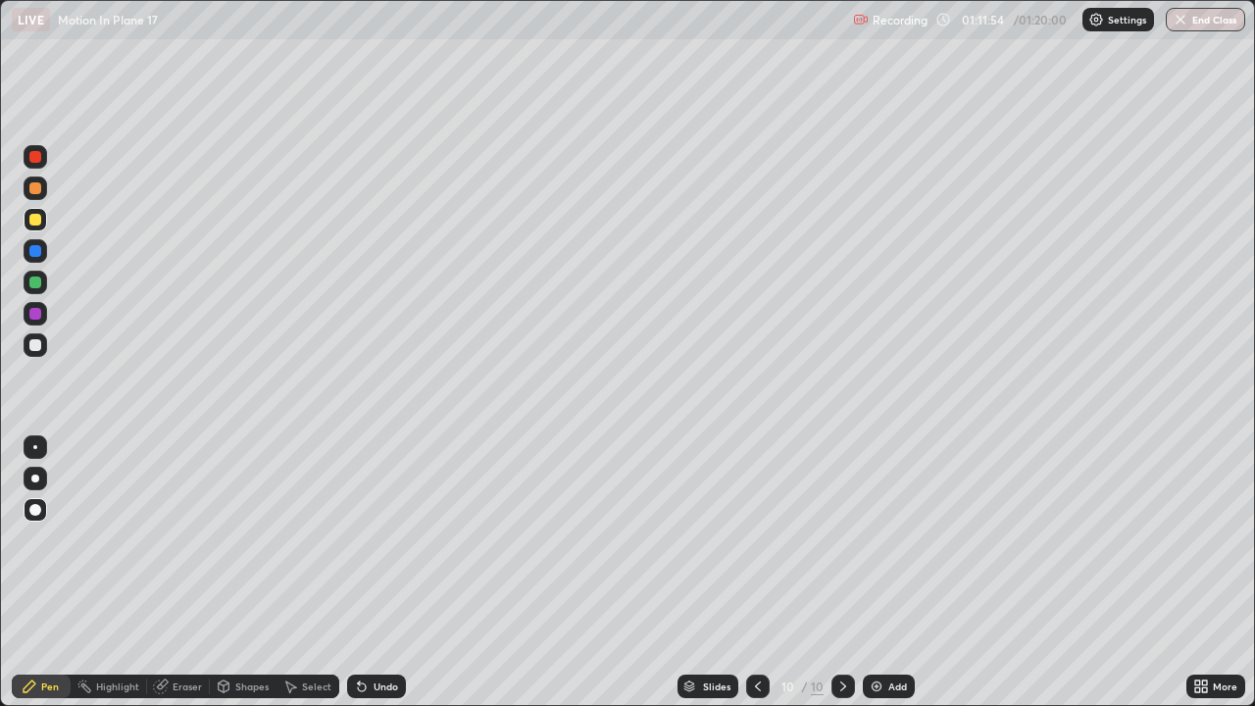
click at [1197, 25] on button "End Class" at bounding box center [1205, 20] width 79 height 24
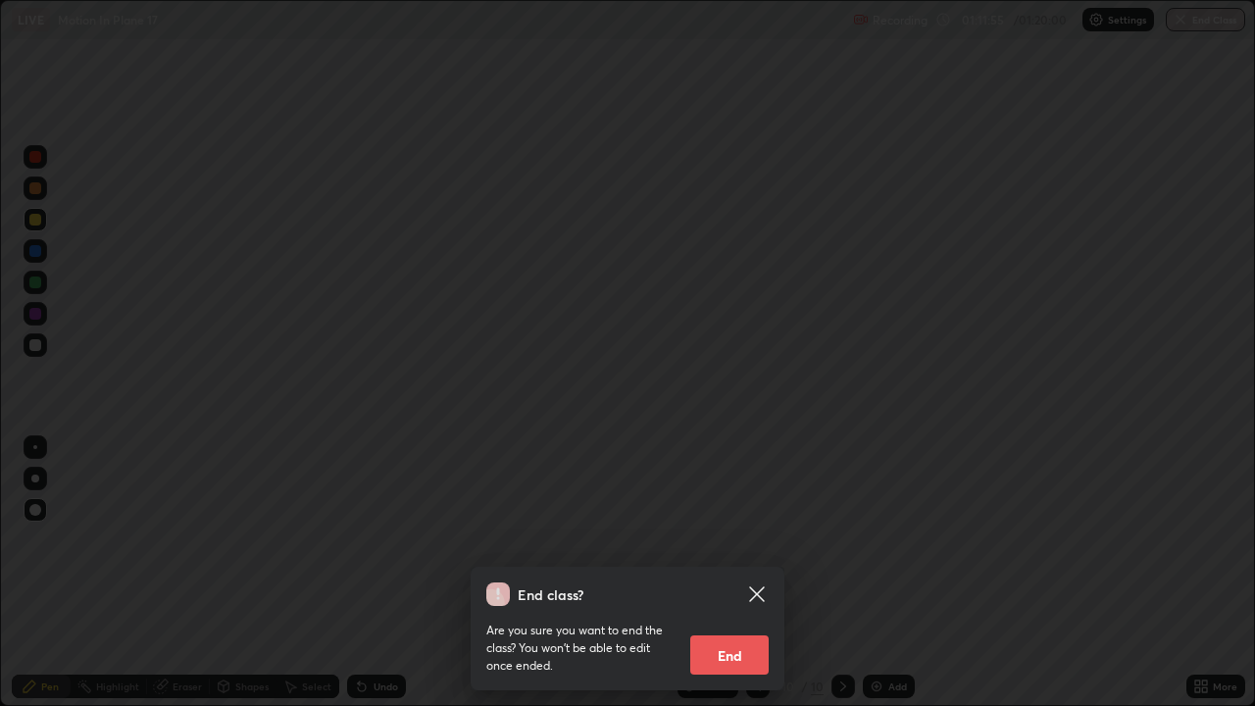
click at [749, 573] on button "End" at bounding box center [729, 654] width 78 height 39
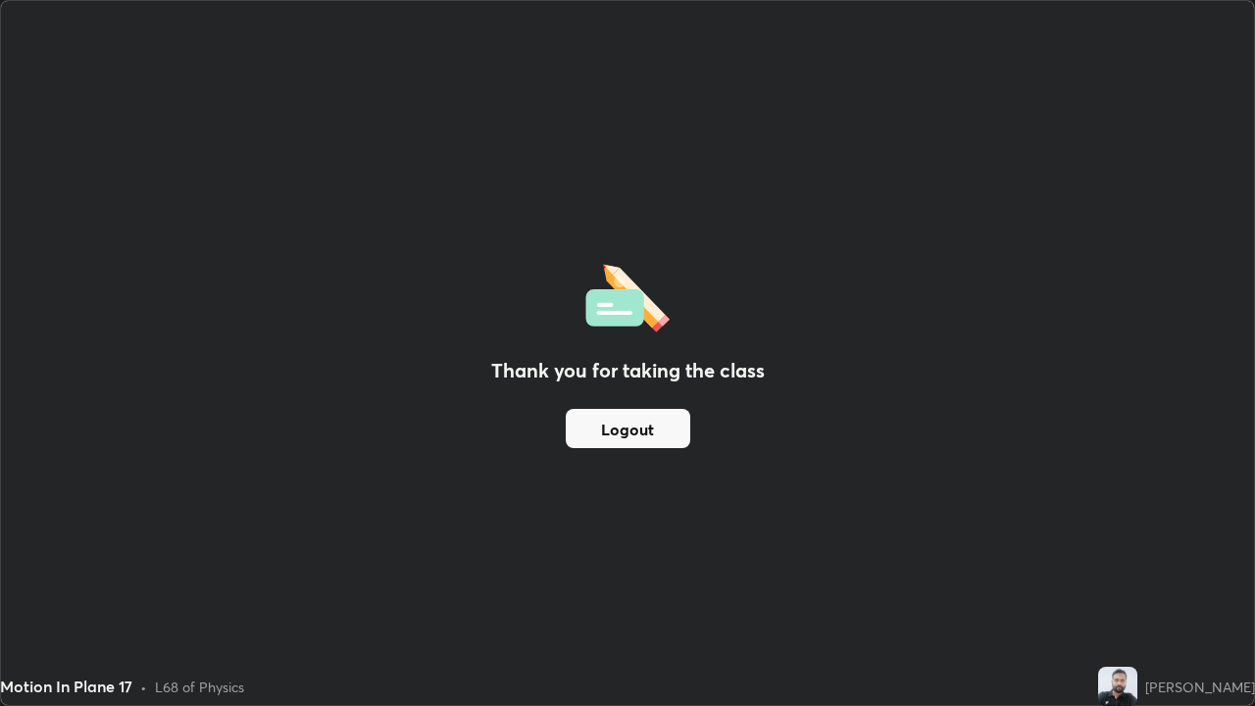
click at [642, 433] on button "Logout" at bounding box center [628, 428] width 125 height 39
